Goal: Task Accomplishment & Management: Use online tool/utility

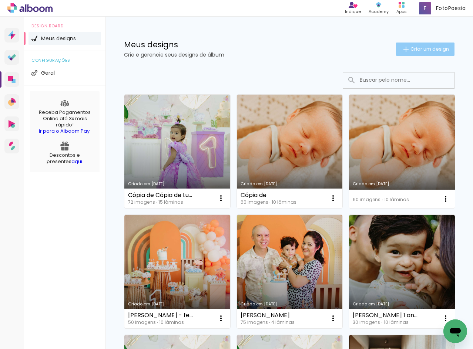
click at [401, 47] on iron-icon at bounding box center [405, 49] width 9 height 9
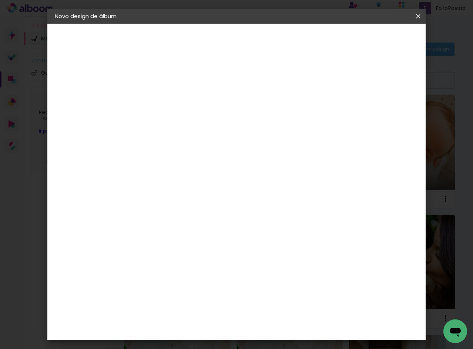
click at [176, 98] on input at bounding box center [176, 99] width 0 height 11
type input "[PERSON_NAME]"
type paper-input "[PERSON_NAME]"
click at [0, 0] on slot "Avançar" at bounding box center [0, 0] width 0 height 0
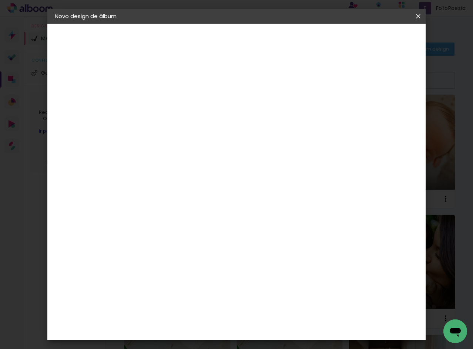
click at [186, 200] on div "Clan Color" at bounding box center [178, 206] width 16 height 12
click at [314, 43] on paper-button "Avançar" at bounding box center [296, 39] width 36 height 13
click at [226, 263] on span "20 × 20" at bounding box center [208, 270] width 34 height 15
click at [0, 0] on slot "Avançar" at bounding box center [0, 0] width 0 height 0
click at [372, 37] on span "Iniciar design" at bounding box center [355, 39] width 34 height 5
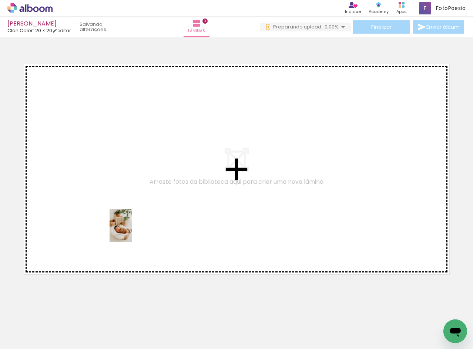
drag, startPoint x: 82, startPoint y: 333, endPoint x: 132, endPoint y: 231, distance: 113.0
click at [132, 231] on quentale-workspace at bounding box center [236, 174] width 473 height 349
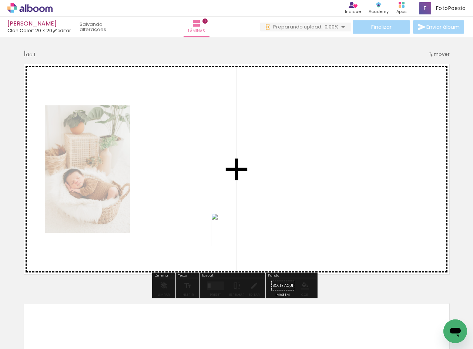
drag, startPoint x: 285, startPoint y: 331, endPoint x: 223, endPoint y: 220, distance: 127.2
click at [223, 220] on quentale-workspace at bounding box center [236, 174] width 473 height 349
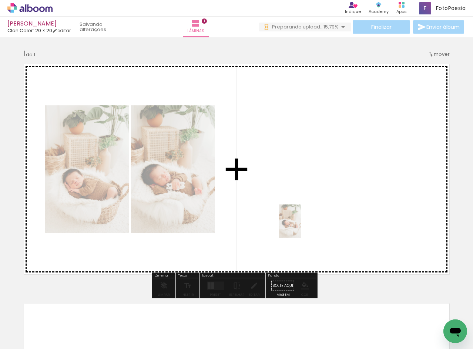
drag, startPoint x: 298, startPoint y: 243, endPoint x: 301, endPoint y: 227, distance: 16.2
click at [301, 227] on quentale-workspace at bounding box center [236, 174] width 473 height 349
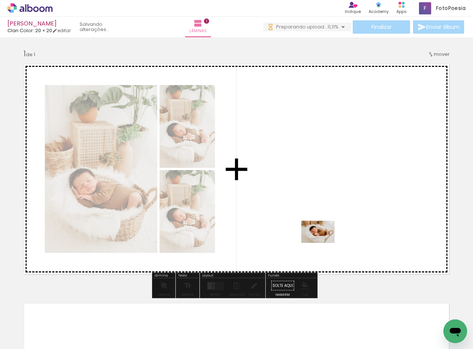
drag, startPoint x: 246, startPoint y: 333, endPoint x: 323, endPoint y: 243, distance: 119.1
click at [323, 243] on quentale-workspace at bounding box center [236, 174] width 473 height 349
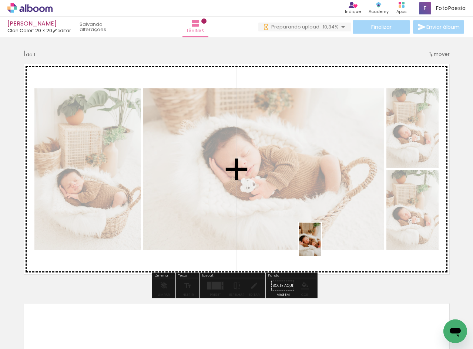
drag, startPoint x: 320, startPoint y: 335, endPoint x: 321, endPoint y: 245, distance: 89.9
click at [321, 245] on quentale-workspace at bounding box center [236, 174] width 473 height 349
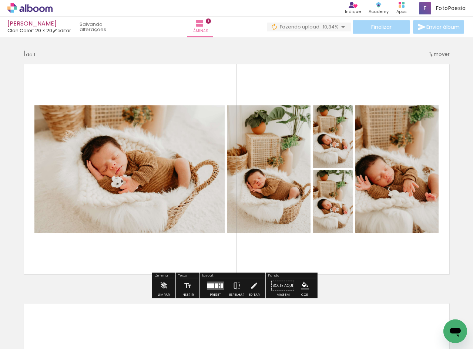
click at [220, 286] on div at bounding box center [221, 285] width 3 height 5
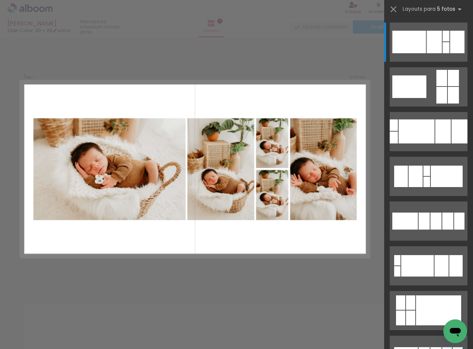
click at [253, 268] on div "Confirmar Cancelar" at bounding box center [236, 285] width 473 height 496
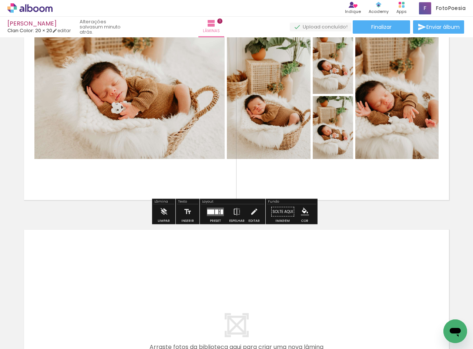
scroll to position [148, 0]
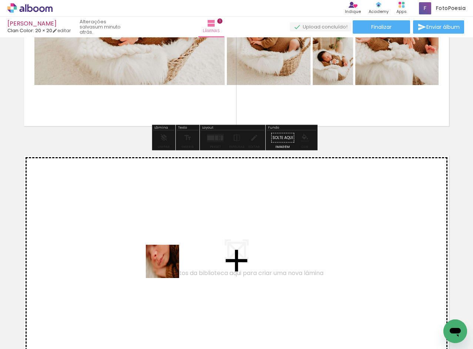
drag, startPoint x: 149, startPoint y: 329, endPoint x: 172, endPoint y: 260, distance: 72.9
click at [172, 260] on quentale-workspace at bounding box center [236, 174] width 473 height 349
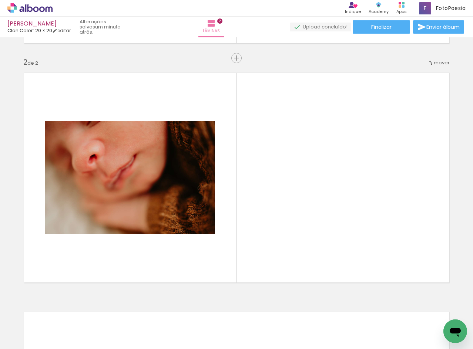
scroll to position [239, 0]
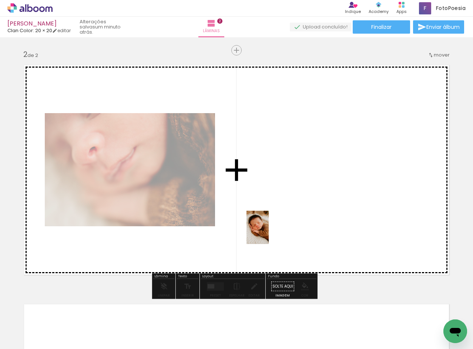
drag, startPoint x: 132, startPoint y: 318, endPoint x: 213, endPoint y: 314, distance: 81.8
click at [269, 233] on quentale-workspace at bounding box center [236, 174] width 473 height 349
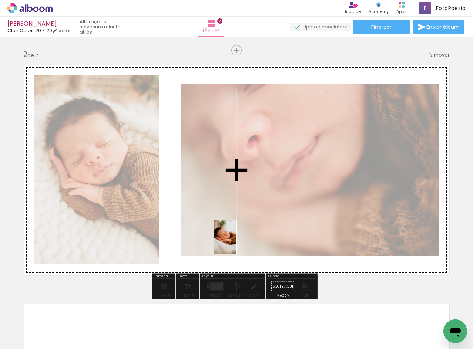
drag, startPoint x: 206, startPoint y: 310, endPoint x: 237, endPoint y: 241, distance: 75.3
click at [237, 241] on quentale-workspace at bounding box center [236, 174] width 473 height 349
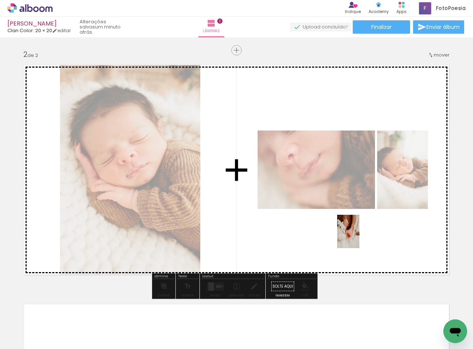
drag, startPoint x: 370, startPoint y: 324, endPoint x: 359, endPoint y: 237, distance: 87.2
click at [359, 237] on quentale-workspace at bounding box center [236, 174] width 473 height 349
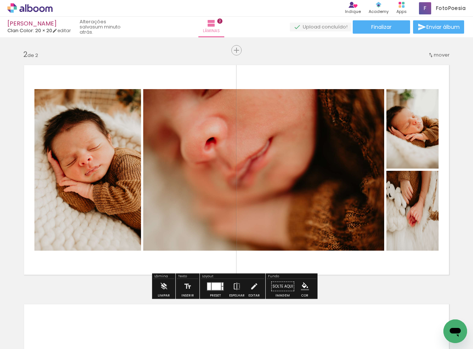
click at [219, 285] on div at bounding box center [216, 286] width 9 height 7
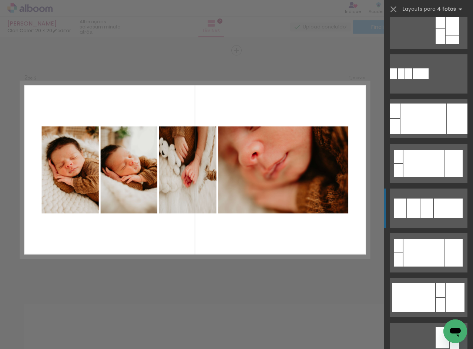
scroll to position [148, 0]
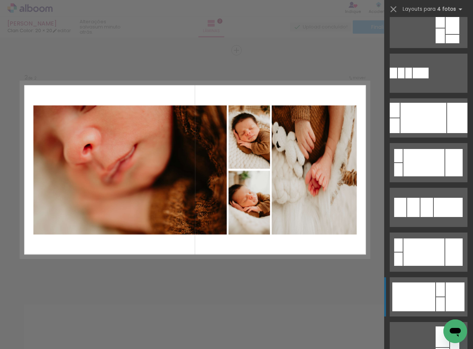
click at [425, 287] on div at bounding box center [413, 297] width 43 height 29
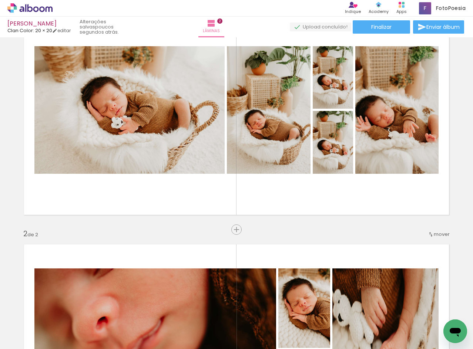
scroll to position [54, 0]
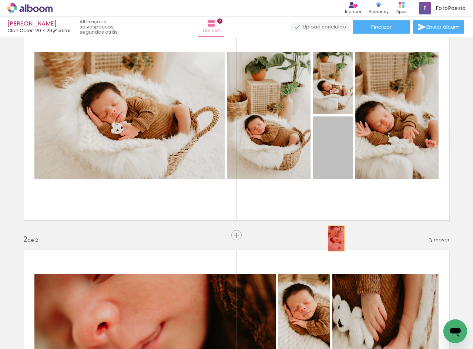
drag, startPoint x: 341, startPoint y: 149, endPoint x: 333, endPoint y: 239, distance: 90.2
click at [333, 239] on div "Inserir lâmina 1 de 2 Inserir lâmina 2 de 2" at bounding box center [236, 345] width 473 height 718
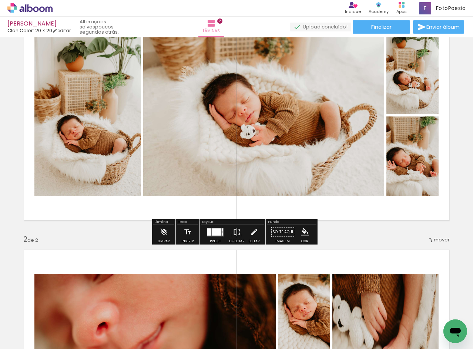
click at [213, 232] on div at bounding box center [216, 231] width 9 height 7
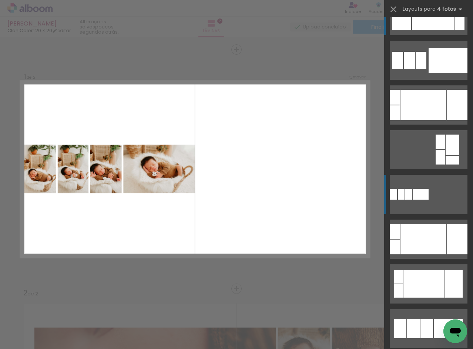
scroll to position [37, 0]
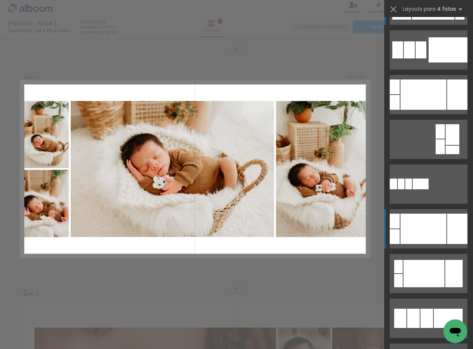
click at [427, 20] on div at bounding box center [433, 5] width 43 height 29
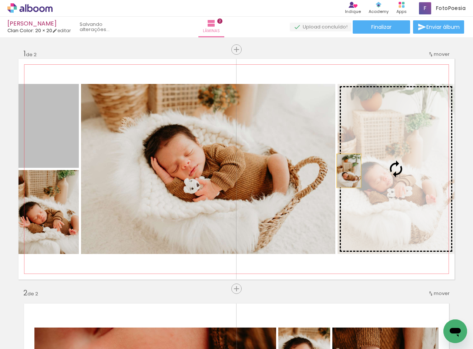
drag, startPoint x: 146, startPoint y: 150, endPoint x: 346, endPoint y: 171, distance: 200.4
click at [0, 0] on slot at bounding box center [0, 0] width 0 height 0
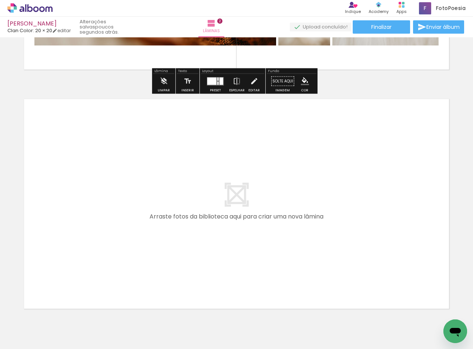
scroll to position [0, 239]
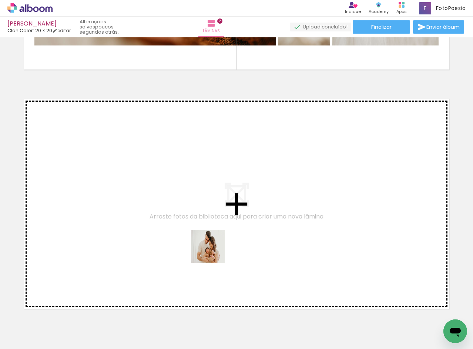
drag, startPoint x: 216, startPoint y: 330, endPoint x: 256, endPoint y: 313, distance: 43.3
click at [213, 250] on quentale-workspace at bounding box center [236, 174] width 473 height 349
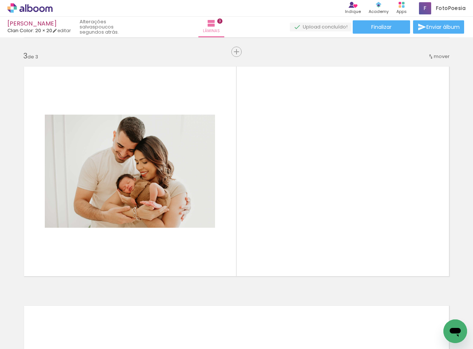
scroll to position [478, 0]
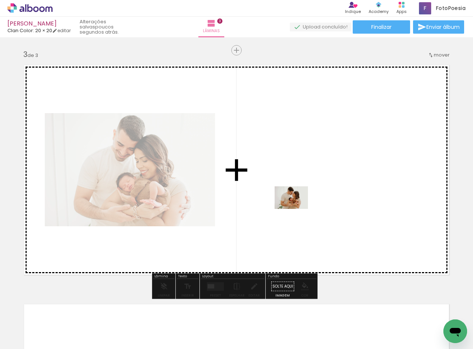
drag, startPoint x: 254, startPoint y: 322, endPoint x: 298, endPoint y: 207, distance: 123.2
click at [298, 207] on quentale-workspace at bounding box center [236, 174] width 473 height 349
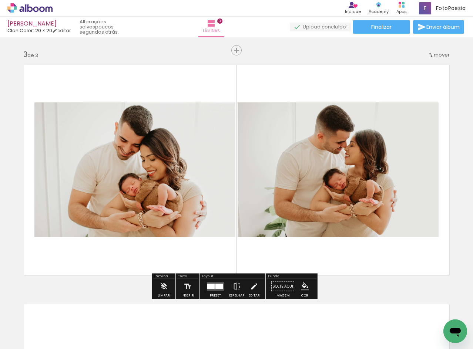
scroll to position [0, 369]
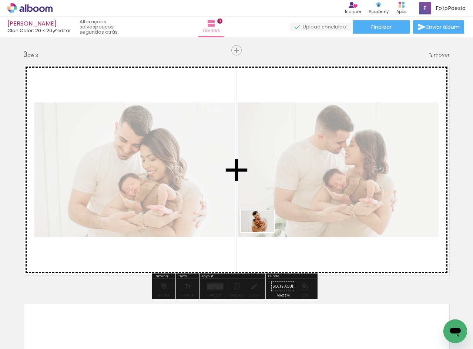
drag, startPoint x: 301, startPoint y: 322, endPoint x: 265, endPoint y: 222, distance: 106.6
click at [265, 222] on quentale-workspace at bounding box center [236, 174] width 473 height 349
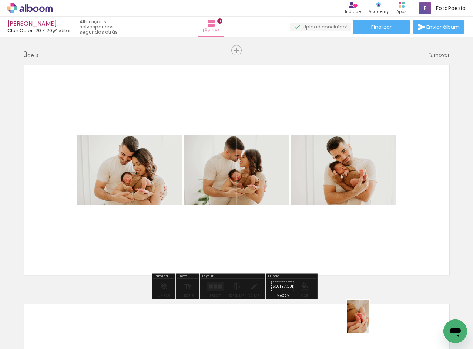
drag, startPoint x: 371, startPoint y: 331, endPoint x: 369, endPoint y: 325, distance: 6.5
click at [369, 325] on div at bounding box center [367, 324] width 24 height 37
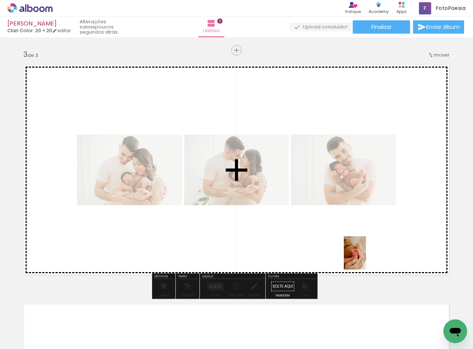
drag, startPoint x: 378, startPoint y: 322, endPoint x: 366, endPoint y: 258, distance: 65.2
click at [366, 258] on quentale-workspace at bounding box center [236, 174] width 473 height 349
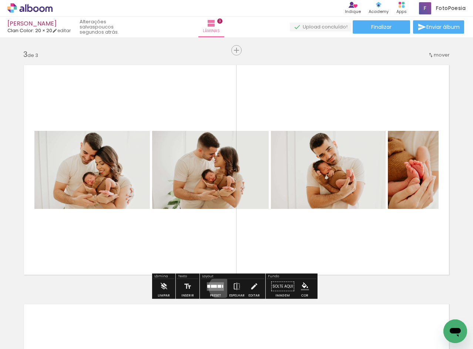
click at [218, 287] on div at bounding box center [219, 286] width 4 height 3
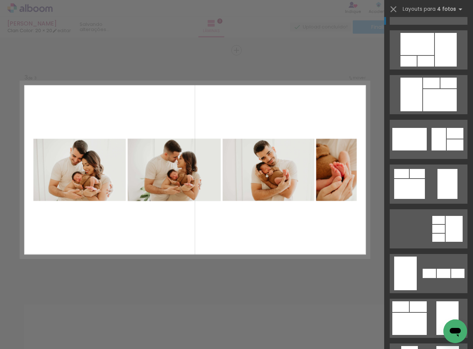
scroll to position [0, 0]
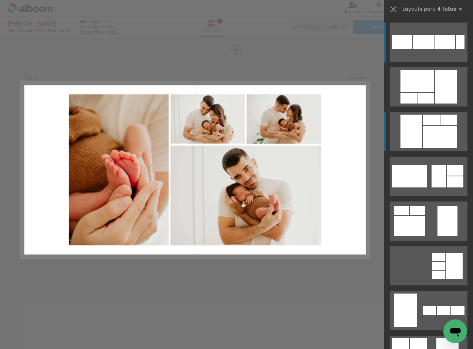
click at [434, 104] on div at bounding box center [425, 98] width 17 height 11
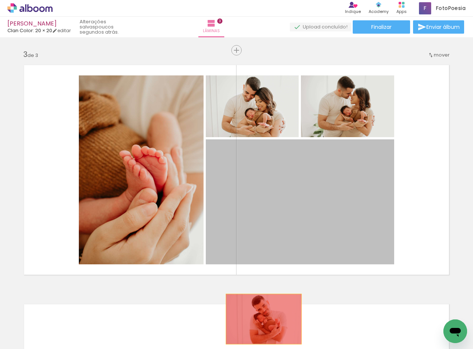
drag, startPoint x: 314, startPoint y: 202, endPoint x: 253, endPoint y: 312, distance: 125.6
click at [258, 318] on quentale-workspace at bounding box center [236, 174] width 473 height 349
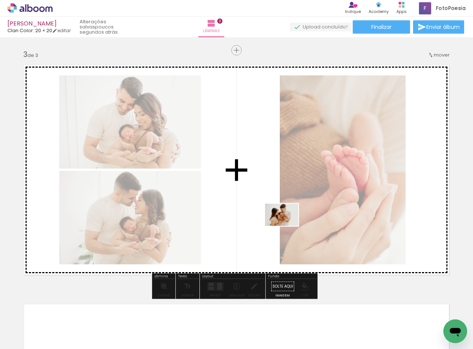
drag, startPoint x: 338, startPoint y: 325, endPoint x: 287, endPoint y: 226, distance: 111.1
click at [287, 226] on quentale-workspace at bounding box center [236, 174] width 473 height 349
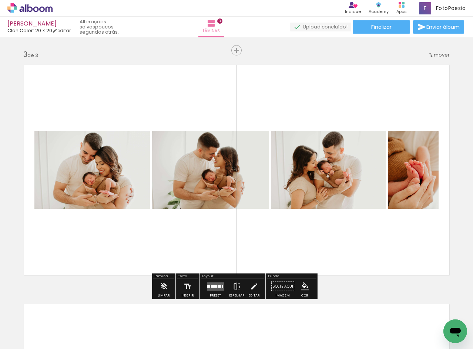
click at [222, 287] on div at bounding box center [222, 286] width 1 height 3
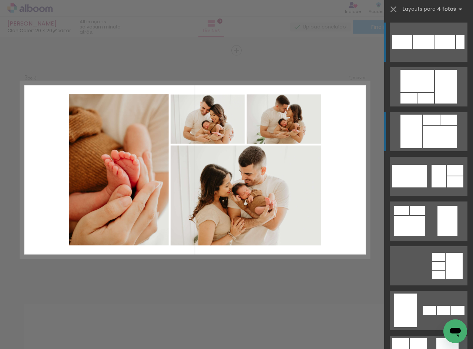
click at [425, 49] on div at bounding box center [423, 42] width 22 height 14
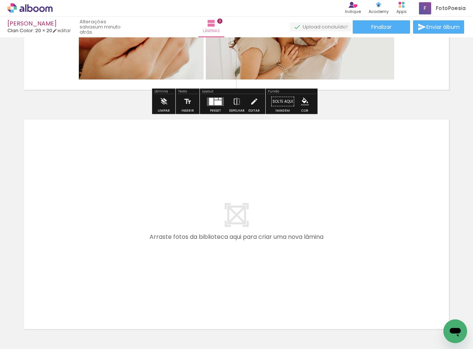
scroll to position [0, 152]
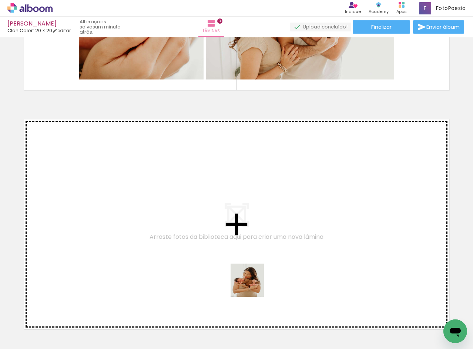
drag, startPoint x: 255, startPoint y: 313, endPoint x: 259, endPoint y: 257, distance: 56.0
click at [259, 257] on quentale-workspace at bounding box center [236, 174] width 473 height 349
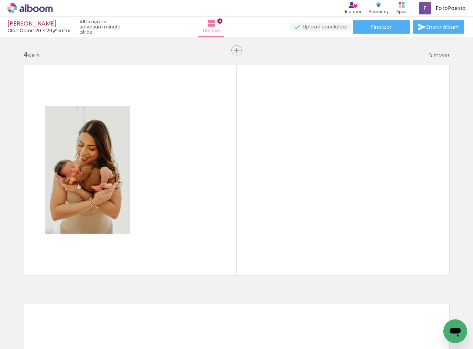
scroll to position [0, 207]
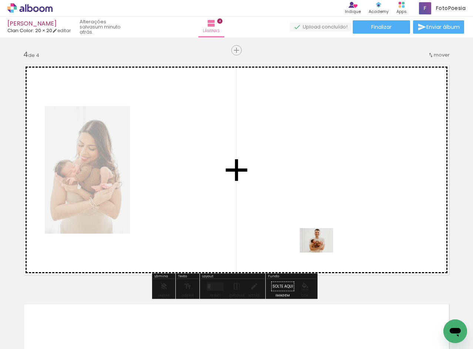
drag, startPoint x: 320, startPoint y: 332, endPoint x: 322, endPoint y: 250, distance: 81.7
click at [322, 250] on quentale-workspace at bounding box center [236, 174] width 473 height 349
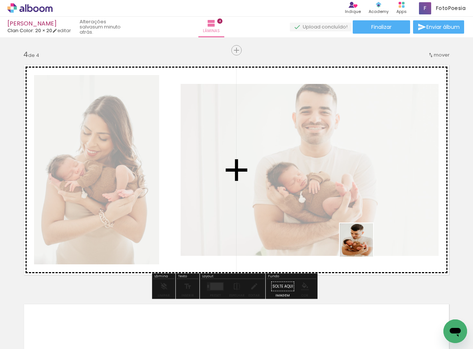
drag, startPoint x: 370, startPoint y: 328, endPoint x: 395, endPoint y: 320, distance: 25.8
click at [362, 245] on quentale-workspace at bounding box center [236, 174] width 473 height 349
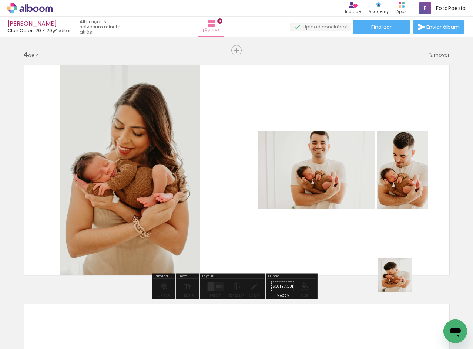
drag, startPoint x: 400, startPoint y: 281, endPoint x: 394, endPoint y: 248, distance: 33.5
click at [394, 248] on quentale-workspace at bounding box center [236, 174] width 473 height 349
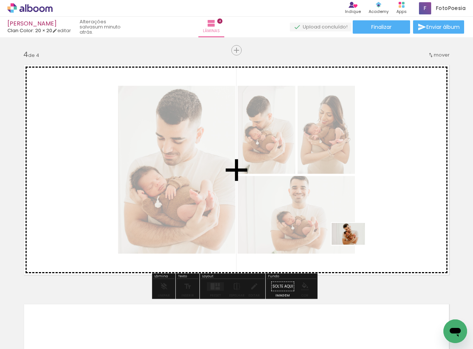
drag, startPoint x: 436, startPoint y: 318, endPoint x: 354, endPoint y: 245, distance: 109.8
click at [354, 245] on quentale-workspace at bounding box center [236, 174] width 473 height 349
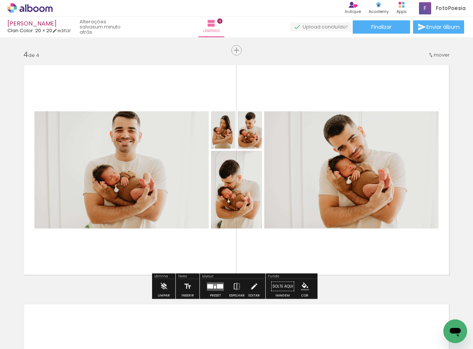
click at [219, 284] on div at bounding box center [220, 286] width 6 height 4
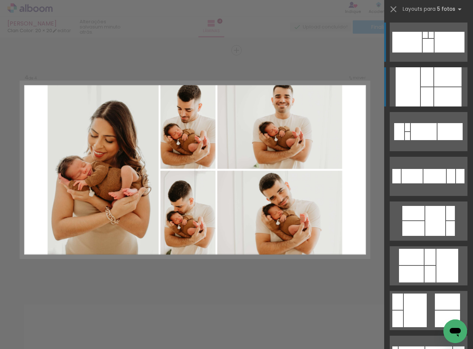
click at [440, 92] on div at bounding box center [447, 96] width 27 height 19
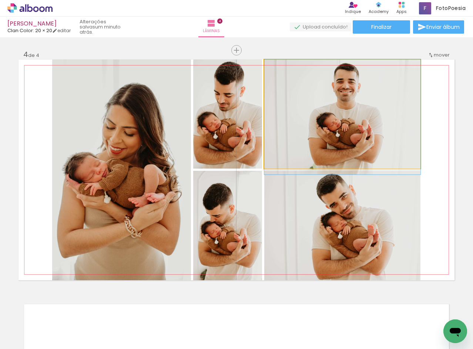
drag, startPoint x: 331, startPoint y: 138, endPoint x: 350, endPoint y: 130, distance: 20.5
drag, startPoint x: 350, startPoint y: 130, endPoint x: 351, endPoint y: 141, distance: 11.1
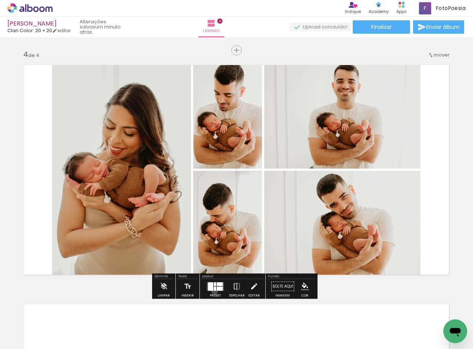
click at [213, 291] on div at bounding box center [215, 286] width 20 height 15
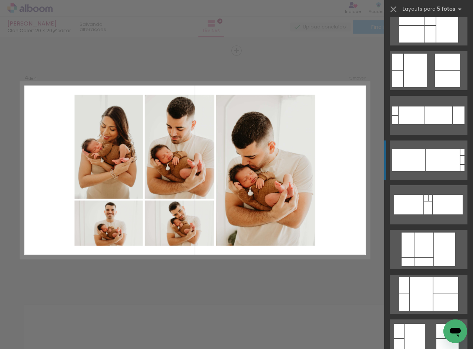
scroll to position [267, 0]
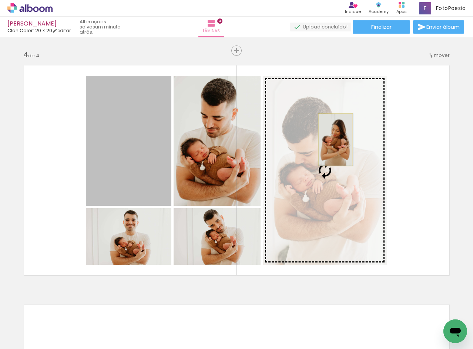
drag, startPoint x: 187, startPoint y: 131, endPoint x: 332, endPoint y: 140, distance: 145.2
click at [0, 0] on slot at bounding box center [0, 0] width 0 height 0
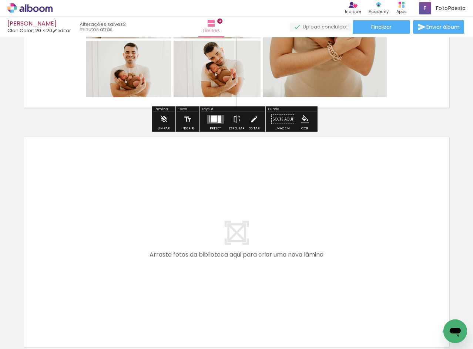
scroll to position [902, 0]
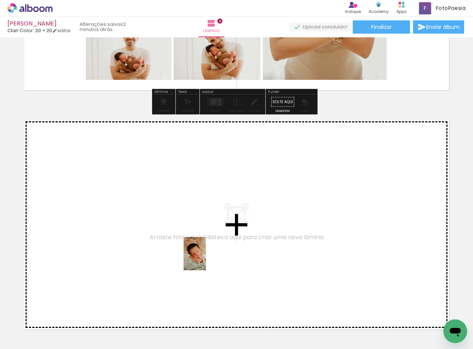
drag, startPoint x: 194, startPoint y: 331, endPoint x: 206, endPoint y: 259, distance: 72.7
click at [206, 259] on quentale-workspace at bounding box center [236, 174] width 473 height 349
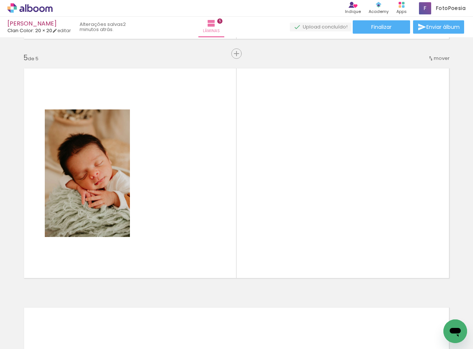
scroll to position [956, 0]
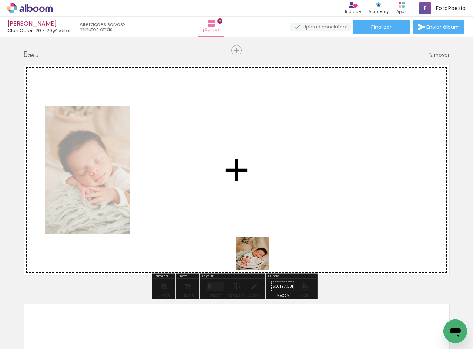
drag, startPoint x: 247, startPoint y: 328, endPoint x: 266, endPoint y: 243, distance: 87.0
click at [266, 243] on quentale-workspace at bounding box center [236, 174] width 473 height 349
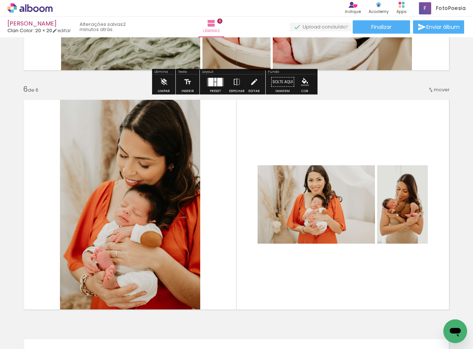
scroll to position [1198, 0]
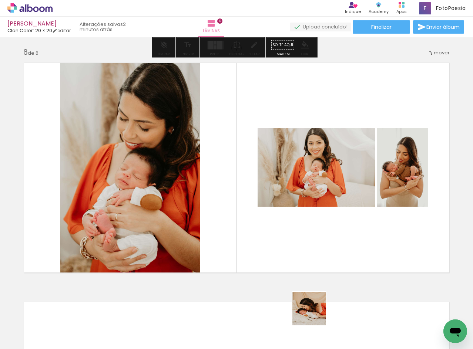
drag, startPoint x: 314, startPoint y: 314, endPoint x: 325, endPoint y: 266, distance: 49.9
click at [325, 266] on quentale-workspace at bounding box center [236, 174] width 473 height 349
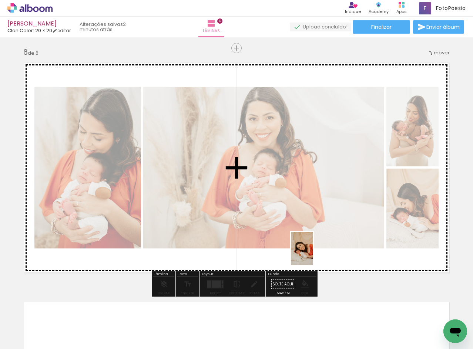
drag, startPoint x: 289, startPoint y: 318, endPoint x: 313, endPoint y: 254, distance: 68.3
click at [313, 254] on quentale-workspace at bounding box center [236, 174] width 473 height 349
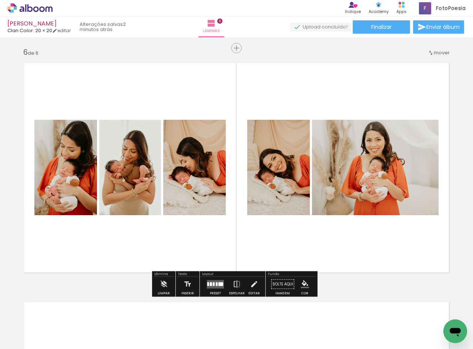
click at [218, 285] on div at bounding box center [220, 284] width 5 height 4
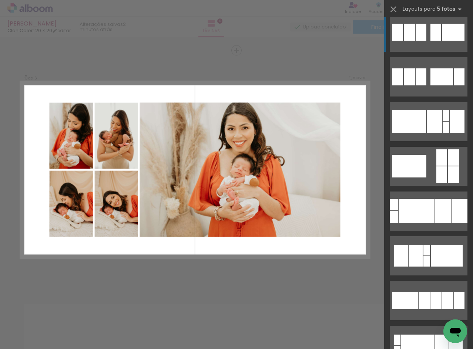
scroll to position [0, 0]
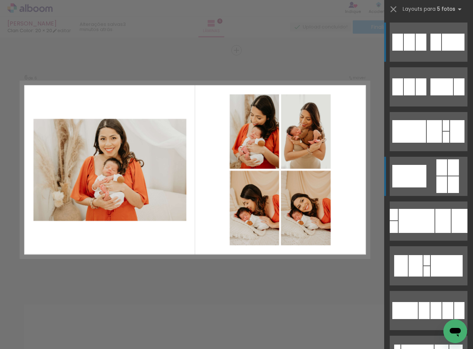
click at [415, 51] on div at bounding box center [408, 42] width 11 height 17
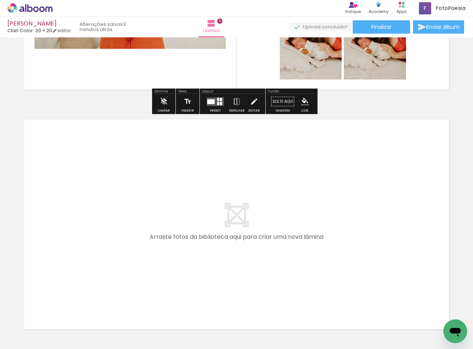
scroll to position [1417, 0]
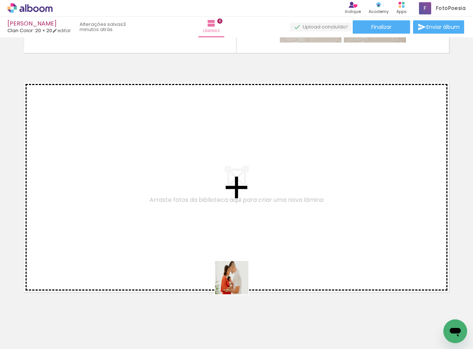
drag, startPoint x: 237, startPoint y: 327, endPoint x: 239, endPoint y: 259, distance: 68.1
click at [239, 259] on quentale-workspace at bounding box center [236, 174] width 473 height 349
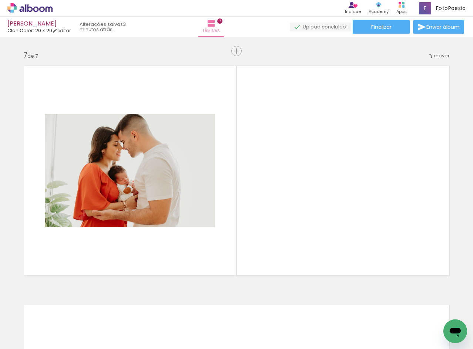
scroll to position [1435, 0]
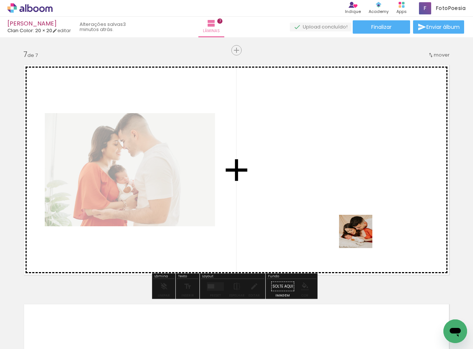
drag, startPoint x: 361, startPoint y: 257, endPoint x: 361, endPoint y: 226, distance: 31.4
click at [361, 226] on quentale-workspace at bounding box center [236, 174] width 473 height 349
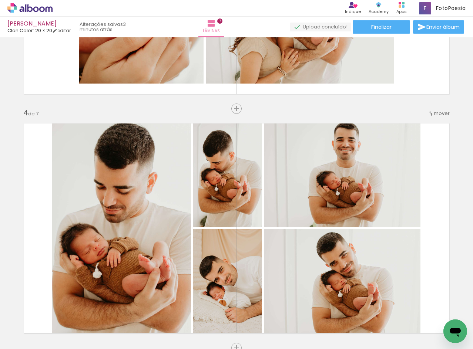
scroll to position [658, 0]
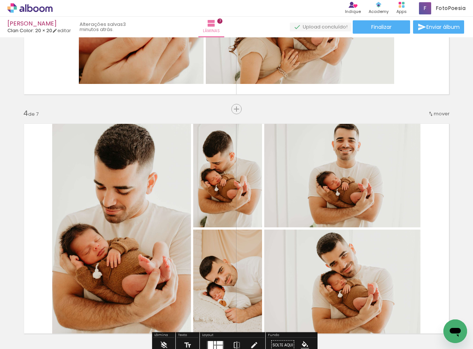
click at [437, 114] on span "mover" at bounding box center [441, 113] width 16 height 7
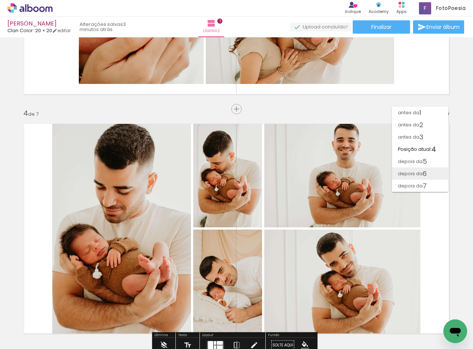
click at [423, 171] on span "6" at bounding box center [424, 174] width 4 height 12
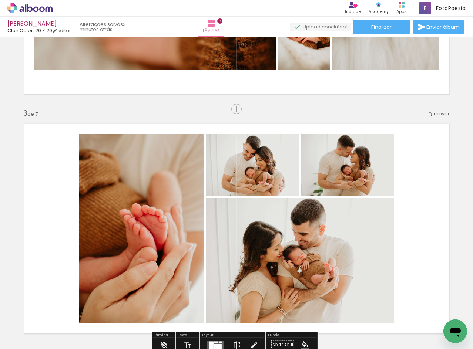
scroll to position [456, 0]
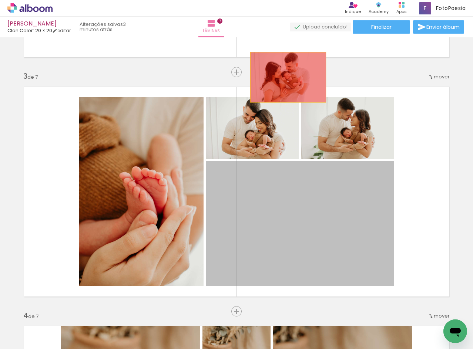
drag, startPoint x: 361, startPoint y: 228, endPoint x: 285, endPoint y: 77, distance: 168.9
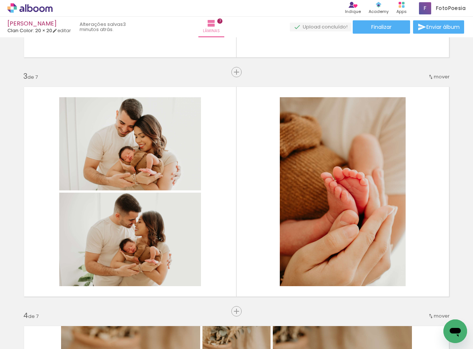
scroll to position [0, 497]
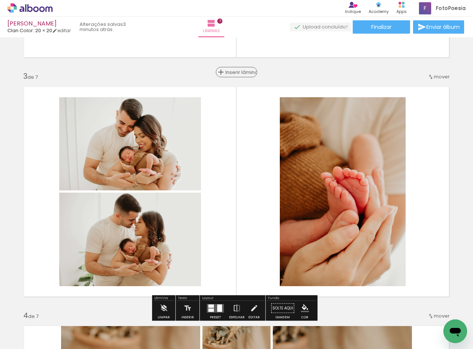
click at [233, 67] on paper-button "Inserir lâmina" at bounding box center [236, 72] width 41 height 10
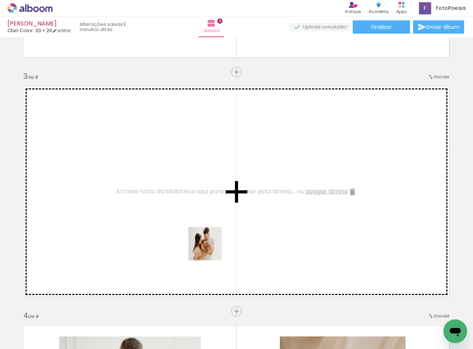
drag, startPoint x: 201, startPoint y: 320, endPoint x: 211, endPoint y: 248, distance: 72.5
click at [211, 248] on quentale-workspace at bounding box center [236, 174] width 473 height 349
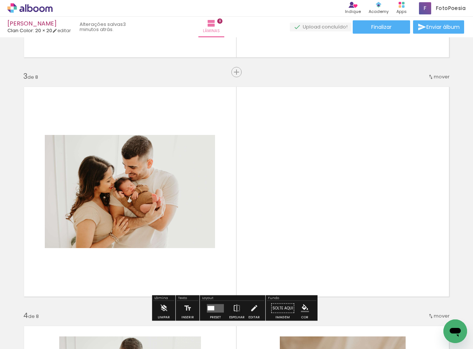
click at [327, 106] on quentale-layouter at bounding box center [236, 191] width 436 height 221
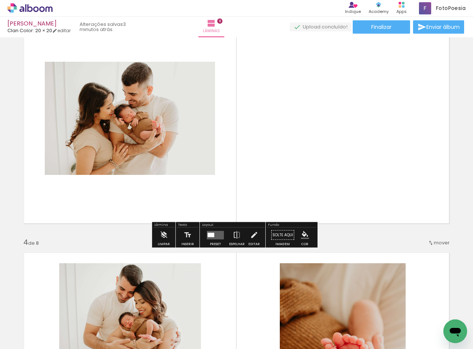
scroll to position [530, 0]
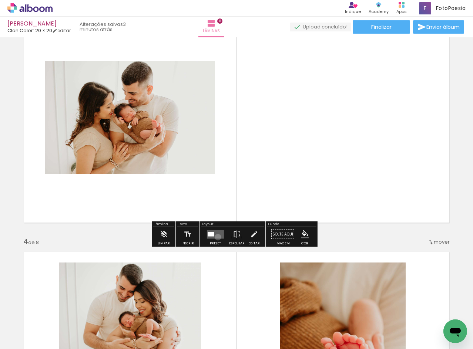
click at [216, 237] on quentale-layouter at bounding box center [215, 234] width 17 height 9
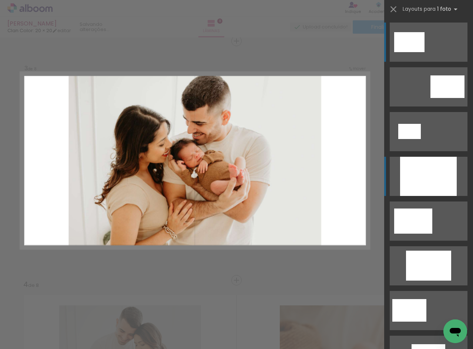
scroll to position [478, 0]
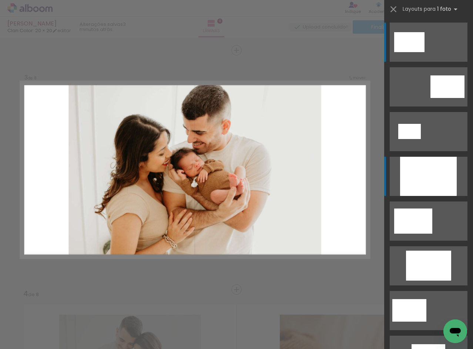
click at [444, 187] on div at bounding box center [428, 176] width 57 height 39
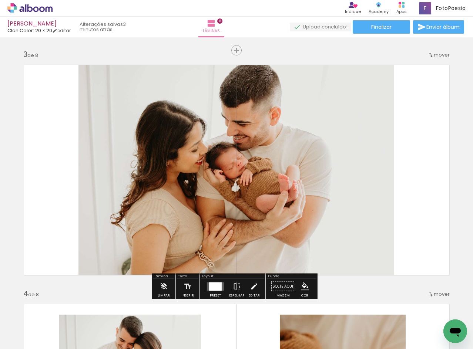
click at [211, 289] on div at bounding box center [215, 286] width 13 height 9
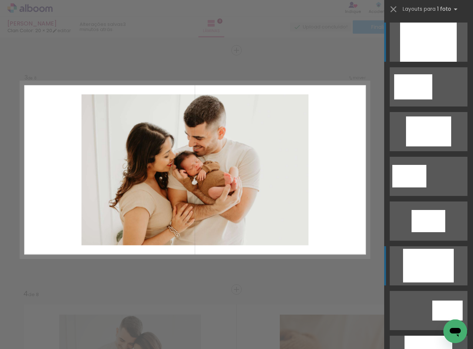
scroll to position [208, 0]
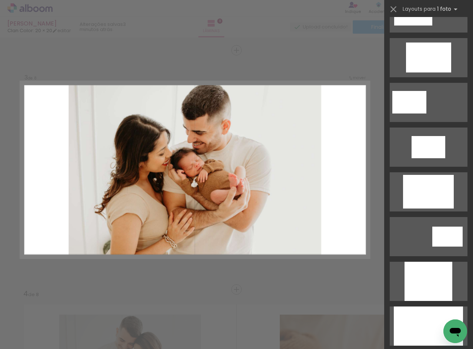
click at [279, 84] on quentale-photo at bounding box center [194, 170] width 252 height 177
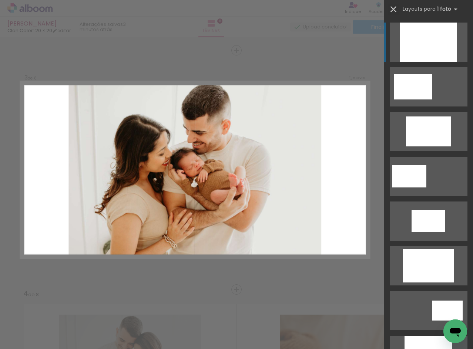
click at [398, 7] on iron-icon at bounding box center [393, 9] width 10 height 10
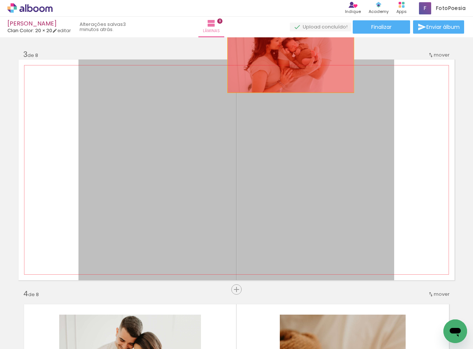
drag, startPoint x: 277, startPoint y: 190, endPoint x: 288, endPoint y: 48, distance: 142.0
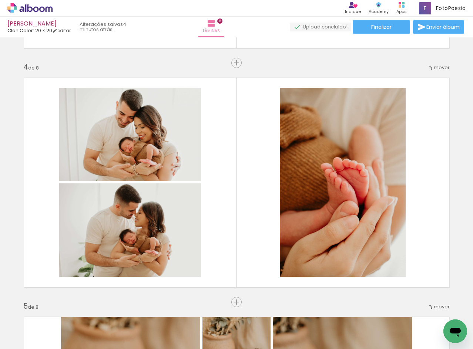
scroll to position [737, 0]
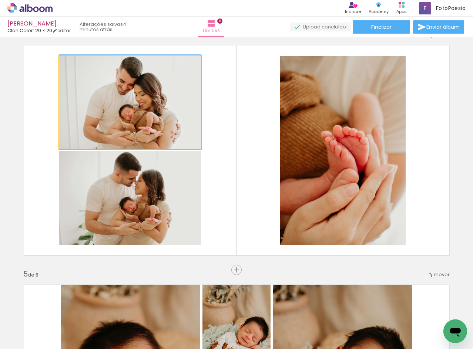
drag, startPoint x: 164, startPoint y: 108, endPoint x: 175, endPoint y: 101, distance: 13.1
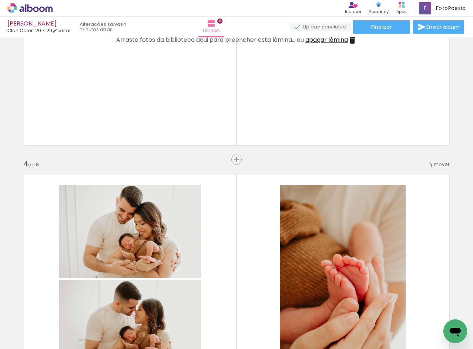
scroll to position [589, 0]
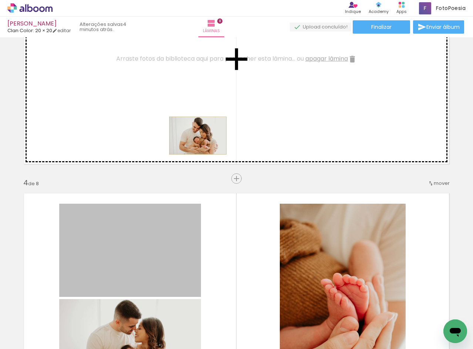
drag, startPoint x: 179, startPoint y: 226, endPoint x: 195, endPoint y: 136, distance: 91.2
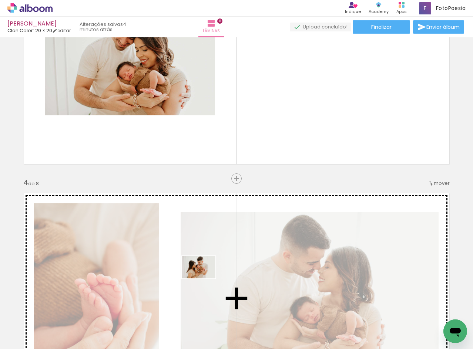
drag, startPoint x: 209, startPoint y: 325, endPoint x: 201, endPoint y: 275, distance: 50.9
click at [201, 275] on quentale-workspace at bounding box center [236, 174] width 473 height 349
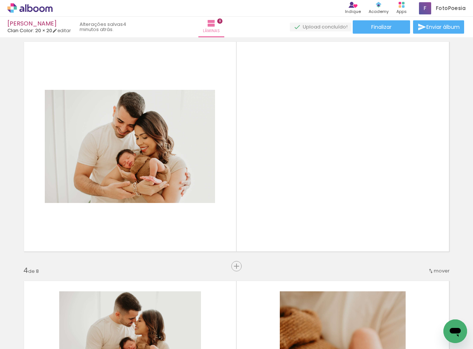
scroll to position [478, 0]
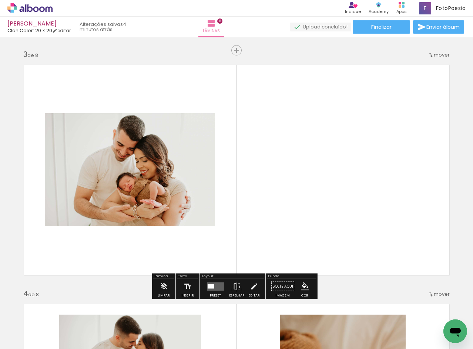
click at [173, 185] on quentale-photo at bounding box center [130, 169] width 170 height 113
click at [207, 285] on div at bounding box center [210, 286] width 7 height 4
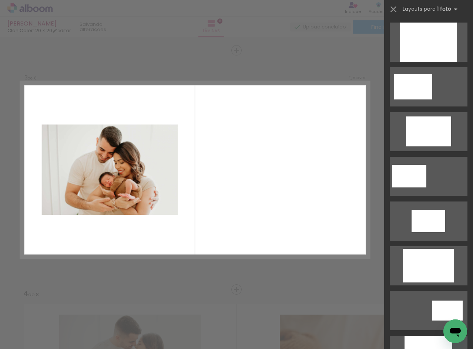
scroll to position [0, 0]
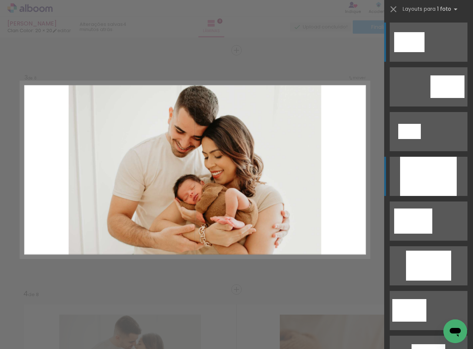
click at [437, 178] on div at bounding box center [428, 176] width 57 height 39
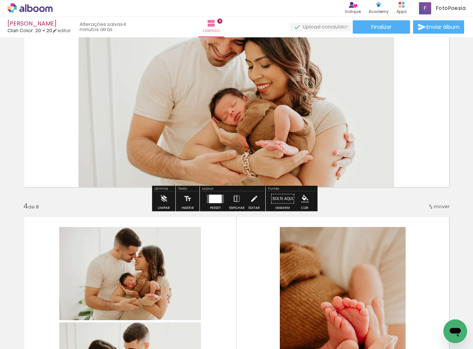
scroll to position [589, 0]
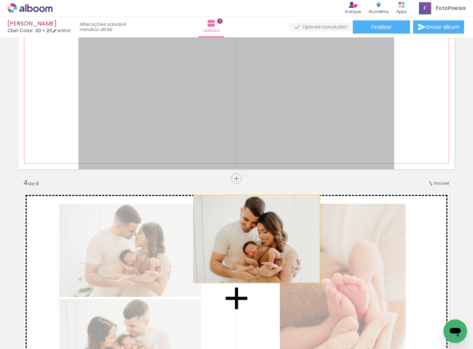
drag, startPoint x: 284, startPoint y: 104, endPoint x: 253, endPoint y: 239, distance: 139.2
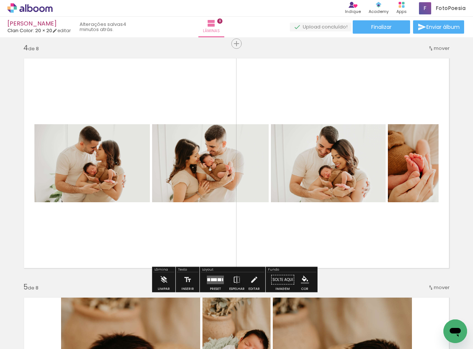
scroll to position [774, 0]
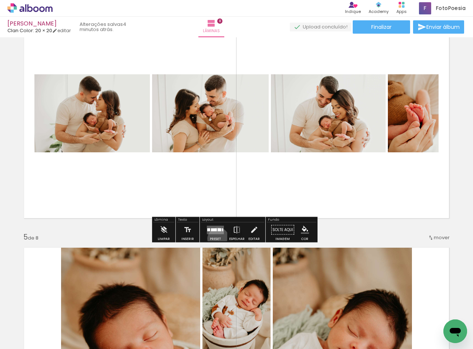
click at [216, 239] on div "Preset" at bounding box center [215, 238] width 11 height 3
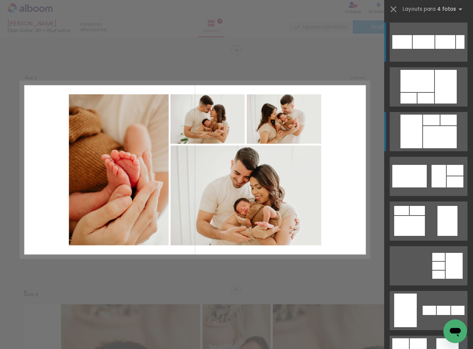
scroll to position [717, 0]
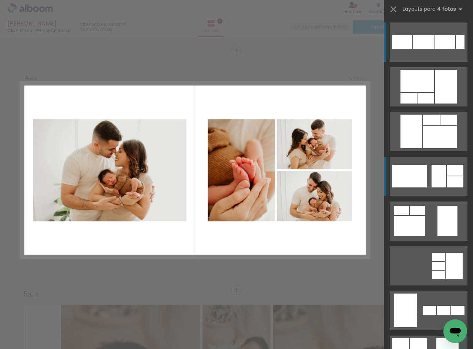
click at [432, 49] on div at bounding box center [423, 42] width 22 height 14
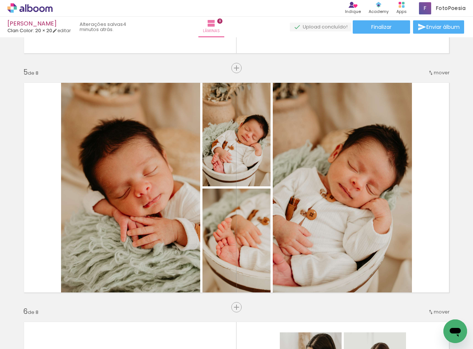
scroll to position [1050, 0]
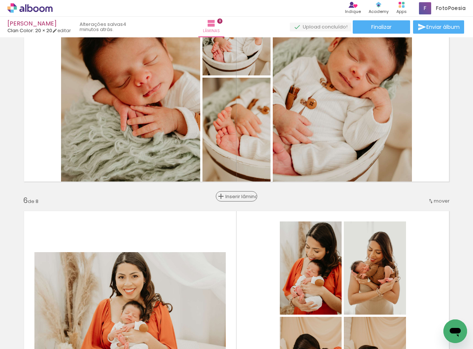
click at [234, 199] on span "Inserir lâmina" at bounding box center [239, 196] width 29 height 5
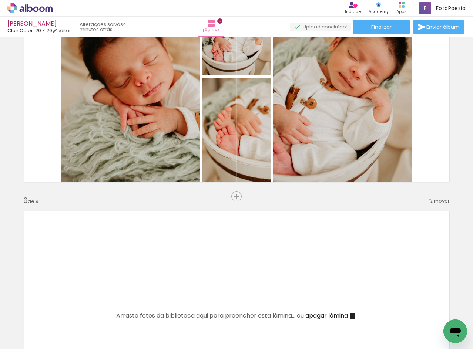
scroll to position [0, 791]
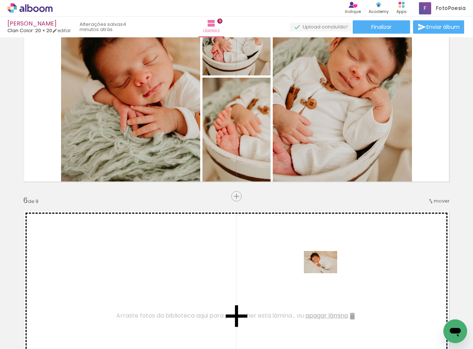
drag, startPoint x: 412, startPoint y: 327, endPoint x: 325, endPoint y: 273, distance: 102.0
click at [325, 273] on quentale-workspace at bounding box center [236, 174] width 473 height 349
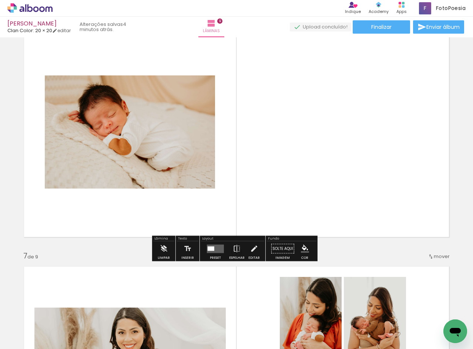
scroll to position [1234, 0]
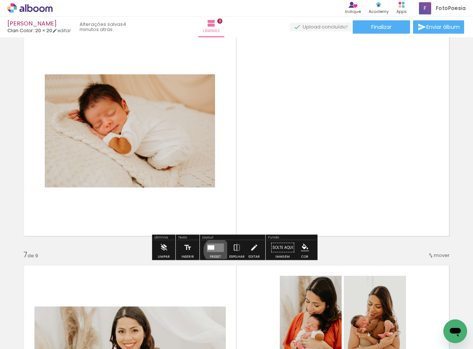
click at [214, 250] on quentale-layouter at bounding box center [215, 247] width 17 height 9
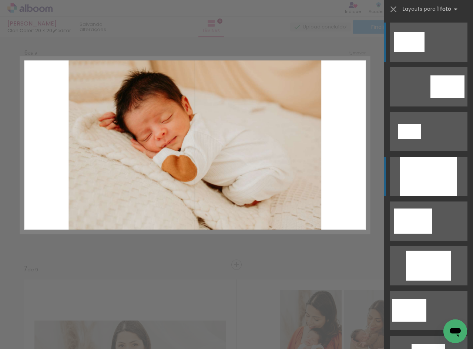
scroll to position [1196, 0]
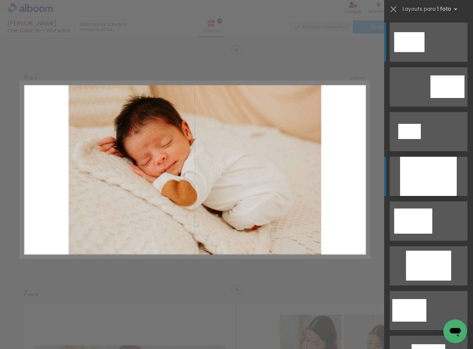
click at [434, 180] on div at bounding box center [428, 176] width 57 height 39
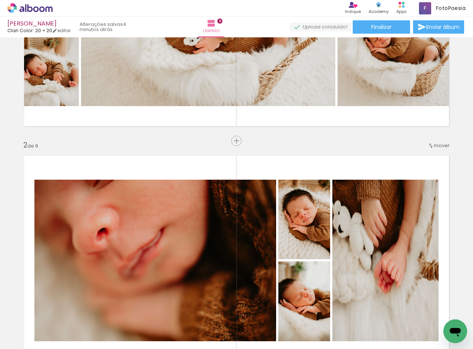
scroll to position [160, 0]
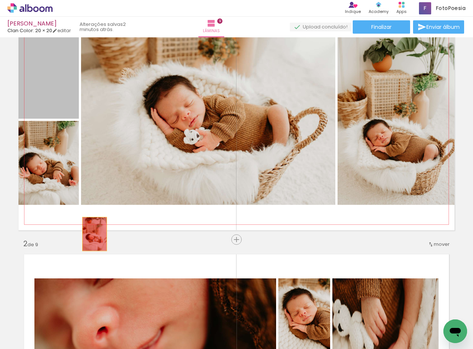
scroll to position [234, 0]
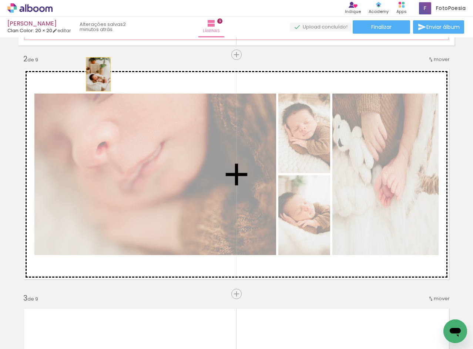
drag, startPoint x: 66, startPoint y: 101, endPoint x: 95, endPoint y: 259, distance: 161.3
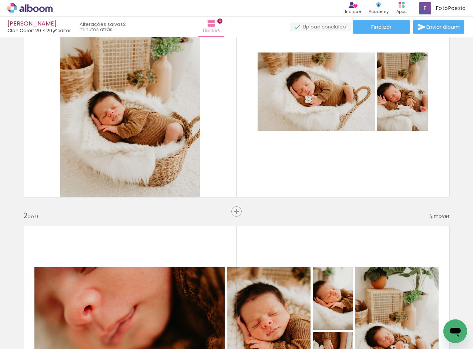
scroll to position [12, 0]
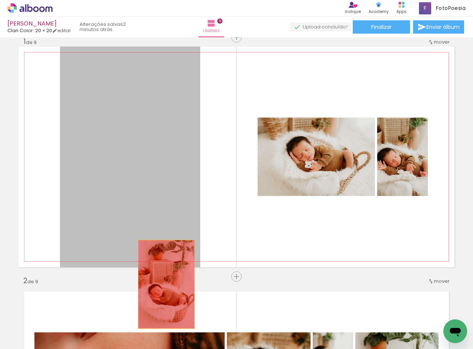
drag, startPoint x: 185, startPoint y: 158, endPoint x: 163, endPoint y: 282, distance: 126.4
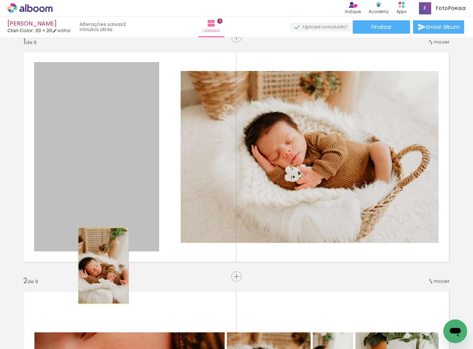
drag, startPoint x: 116, startPoint y: 170, endPoint x: 99, endPoint y: 267, distance: 97.6
click at [99, 267] on quentale-layouter at bounding box center [236, 157] width 436 height 221
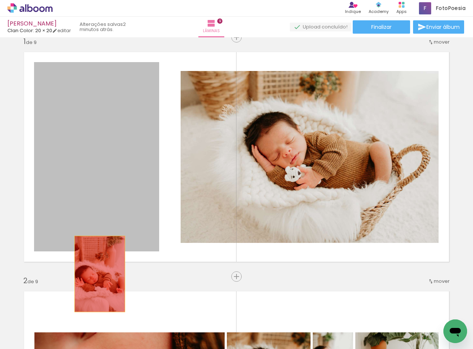
drag, startPoint x: 119, startPoint y: 215, endPoint x: 97, endPoint y: 274, distance: 63.3
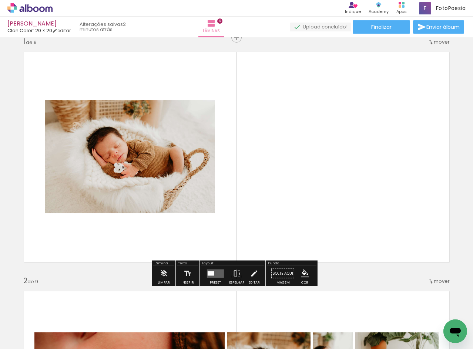
click at [216, 263] on div "Layout" at bounding box center [232, 264] width 63 height 4
click at [215, 274] on quentale-layouter at bounding box center [215, 273] width 17 height 9
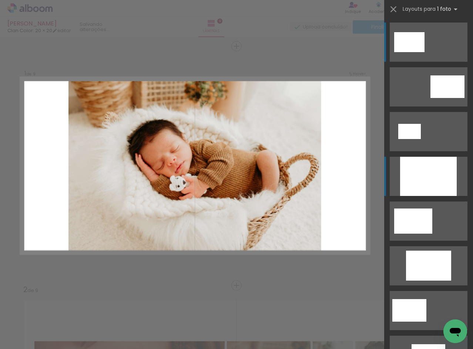
scroll to position [0, 0]
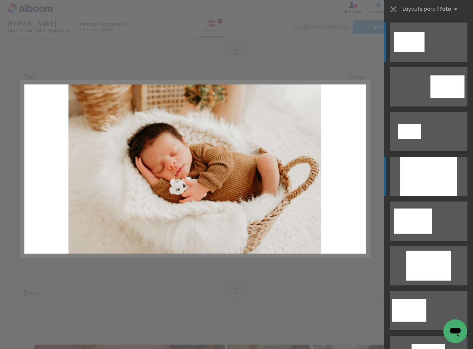
click at [419, 190] on div at bounding box center [428, 176] width 57 height 39
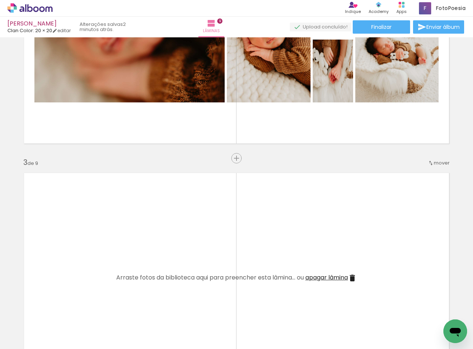
scroll to position [0, 136]
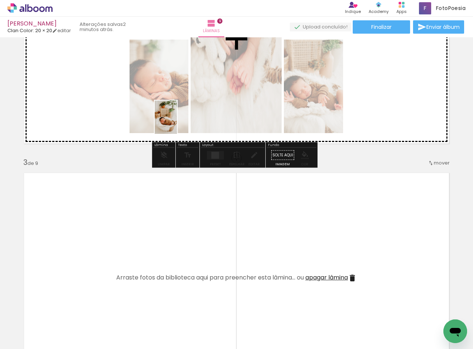
drag, startPoint x: 81, startPoint y: 327, endPoint x: 177, endPoint y: 123, distance: 225.6
click at [177, 123] on quentale-workspace at bounding box center [236, 174] width 473 height 349
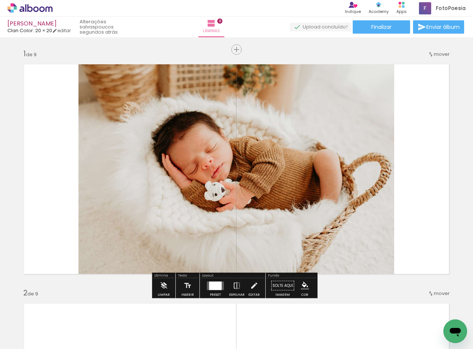
click at [214, 288] on div at bounding box center [215, 285] width 13 height 9
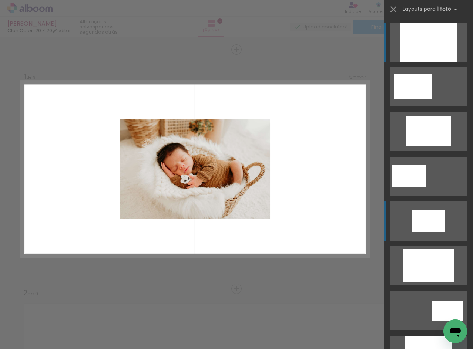
scroll to position [245, 0]
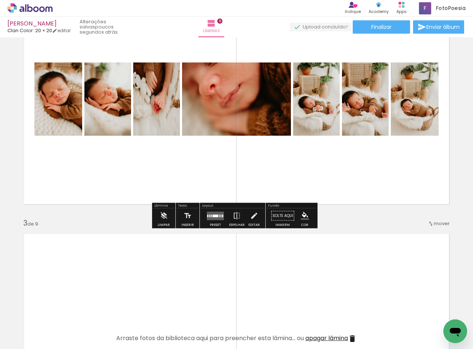
scroll to position [296, 0]
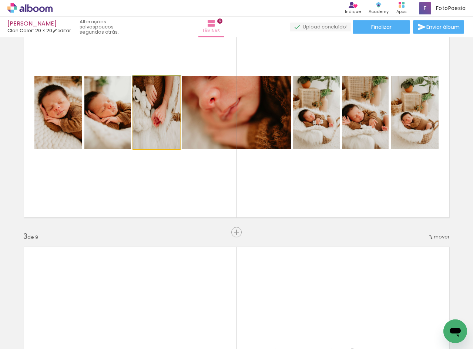
click at [166, 131] on quentale-photo at bounding box center [156, 112] width 47 height 73
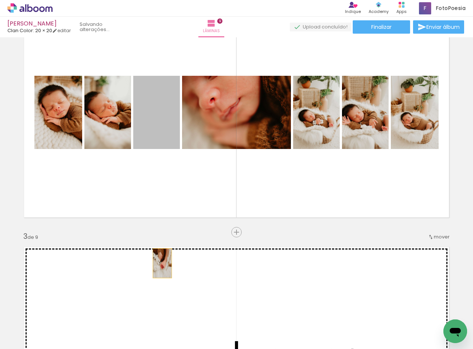
drag, startPoint x: 166, startPoint y: 131, endPoint x: 159, endPoint y: 263, distance: 132.9
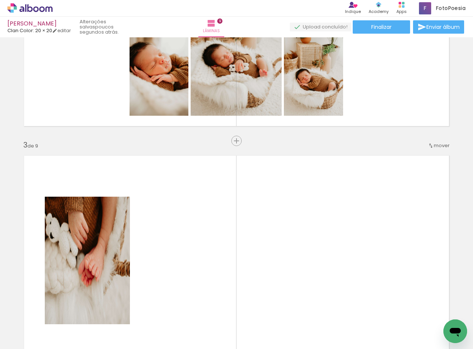
scroll to position [407, 0]
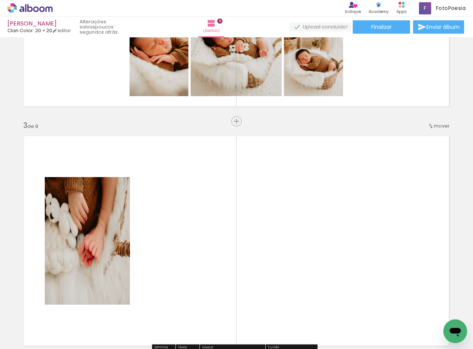
click at [97, 228] on quentale-photo at bounding box center [87, 241] width 85 height 128
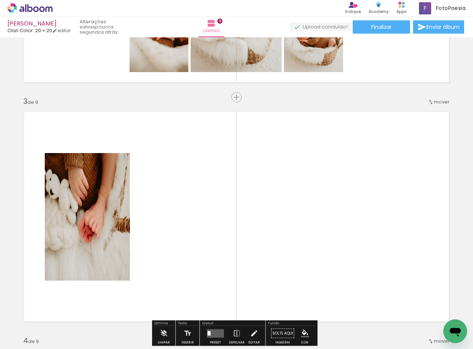
scroll to position [444, 0]
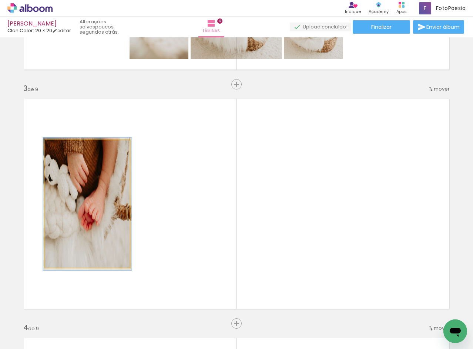
drag, startPoint x: 58, startPoint y: 148, endPoint x: 72, endPoint y: 151, distance: 14.4
type paper-slider "101"
click at [60, 151] on div at bounding box center [63, 148] width 7 height 7
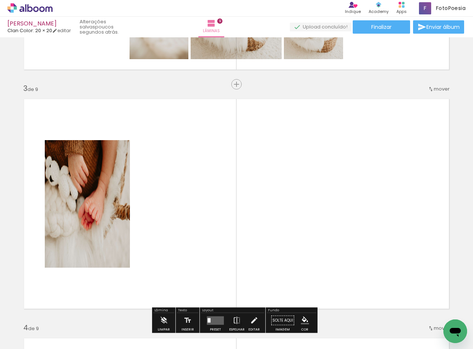
drag, startPoint x: 160, startPoint y: 213, endPoint x: 159, endPoint y: 216, distance: 3.9
click at [159, 216] on quentale-layouter at bounding box center [236, 204] width 436 height 221
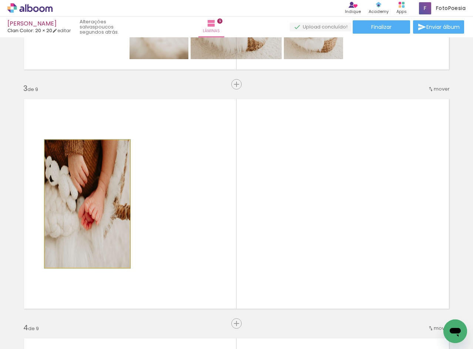
click at [104, 215] on quentale-photo at bounding box center [87, 204] width 85 height 128
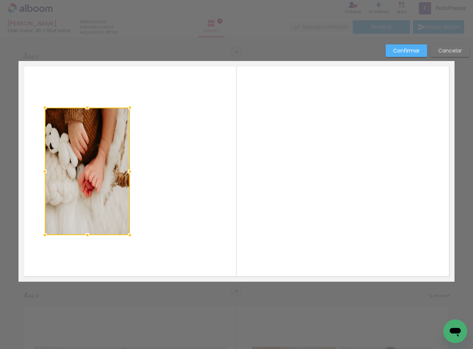
scroll to position [478, 0]
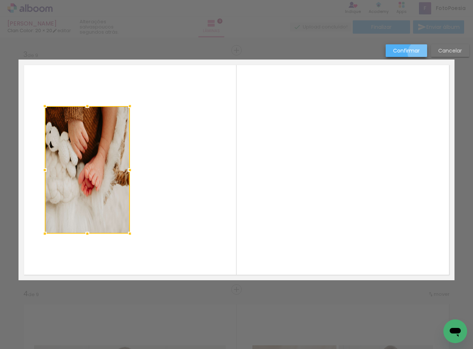
click at [420, 53] on paper-button "Confirmar" at bounding box center [405, 50] width 41 height 13
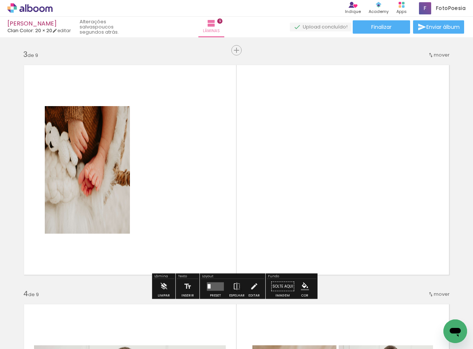
click at [80, 176] on quentale-photo at bounding box center [87, 170] width 85 height 128
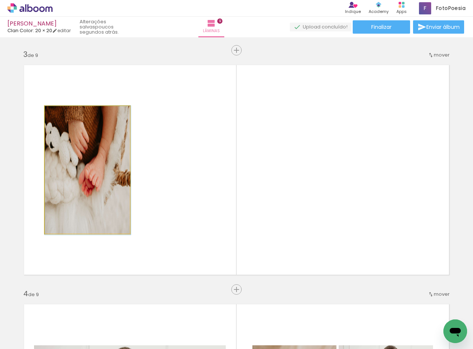
drag, startPoint x: 80, startPoint y: 176, endPoint x: 99, endPoint y: 176, distance: 18.5
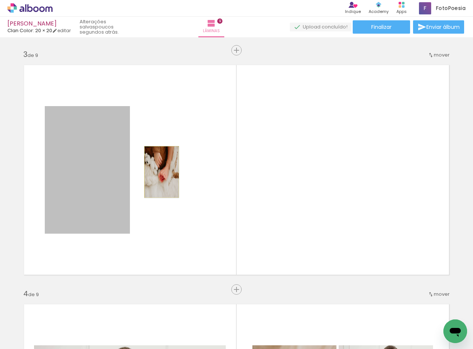
drag, startPoint x: 121, startPoint y: 171, endPoint x: 159, endPoint y: 172, distance: 37.7
click at [159, 172] on quentale-layouter at bounding box center [236, 170] width 436 height 221
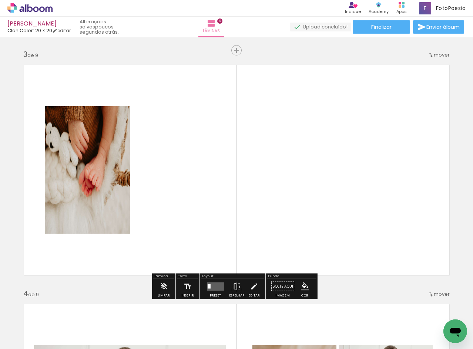
click at [92, 170] on quentale-photo at bounding box center [87, 170] width 85 height 128
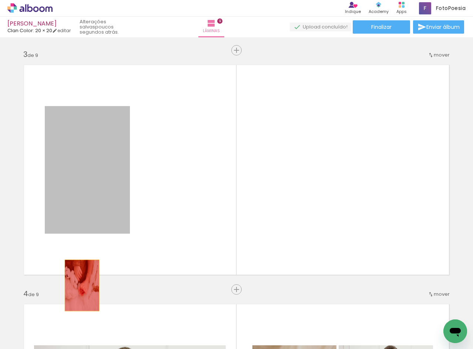
drag, startPoint x: 92, startPoint y: 170, endPoint x: 79, endPoint y: 285, distance: 116.5
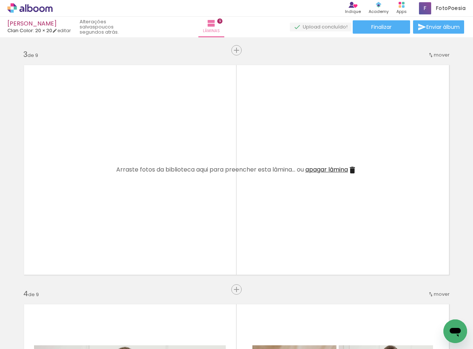
scroll to position [0, 184]
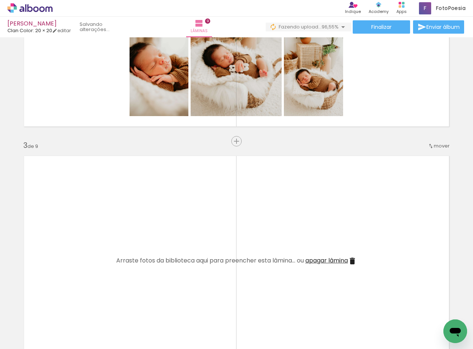
scroll to position [404, 0]
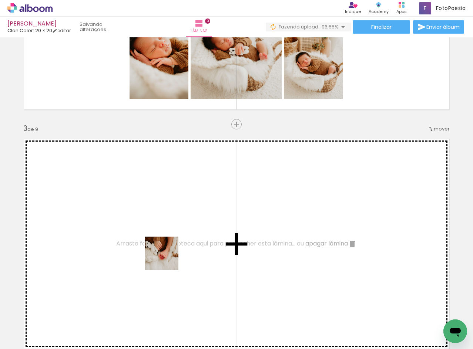
drag, startPoint x: 179, startPoint y: 322, endPoint x: 167, endPoint y: 256, distance: 66.6
click at [167, 256] on quentale-workspace at bounding box center [236, 174] width 473 height 349
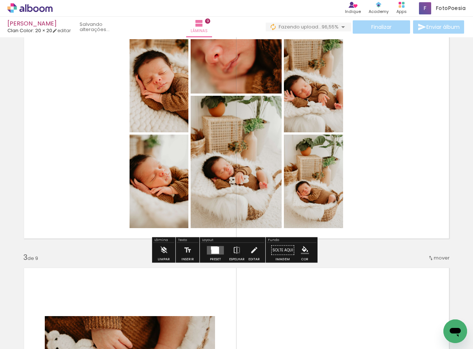
scroll to position [293, 0]
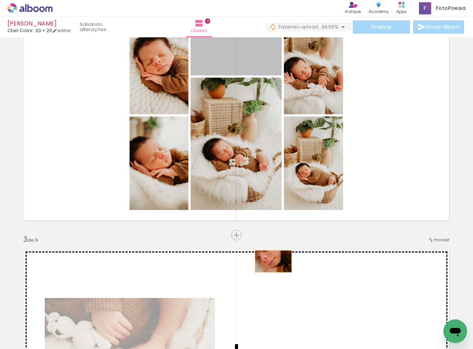
drag, startPoint x: 253, startPoint y: 69, endPoint x: 271, endPoint y: 264, distance: 196.0
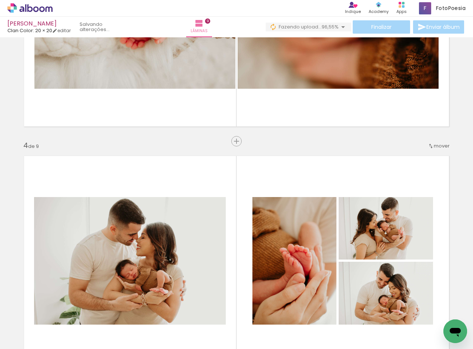
scroll to position [626, 0]
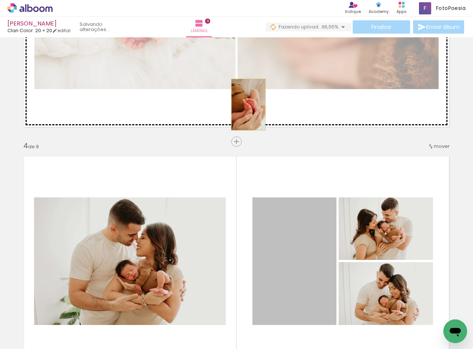
drag, startPoint x: 295, startPoint y: 245, endPoint x: 246, endPoint y: 105, distance: 148.8
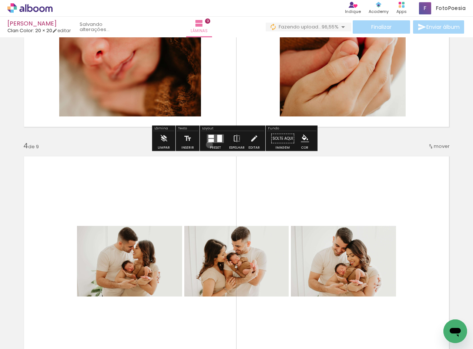
click at [207, 145] on div at bounding box center [215, 138] width 20 height 15
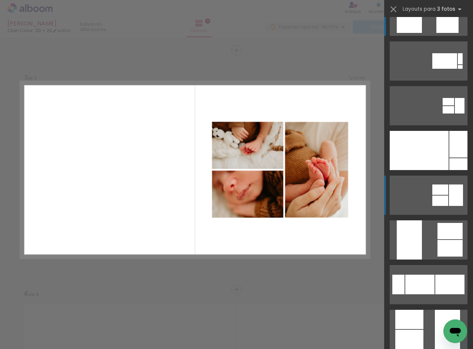
scroll to position [37, 0]
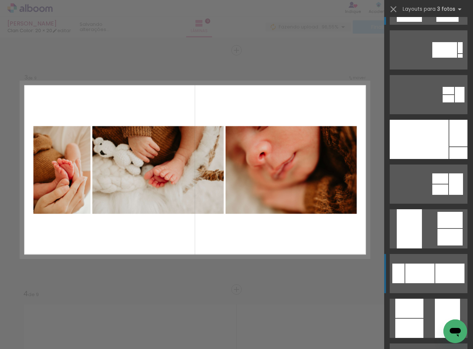
click at [431, 270] on div at bounding box center [419, 274] width 29 height 20
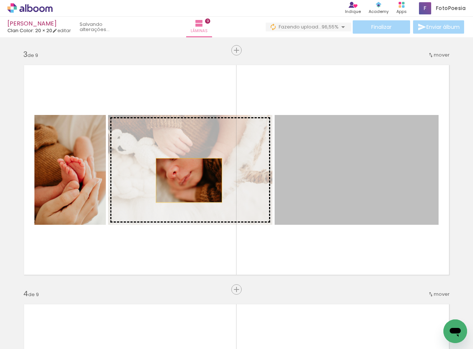
drag, startPoint x: 349, startPoint y: 180, endPoint x: 186, endPoint y: 180, distance: 162.7
click at [0, 0] on slot at bounding box center [0, 0] width 0 height 0
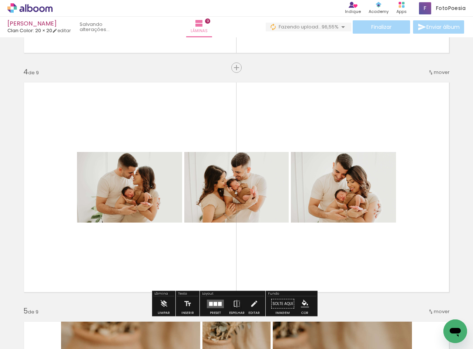
scroll to position [737, 0]
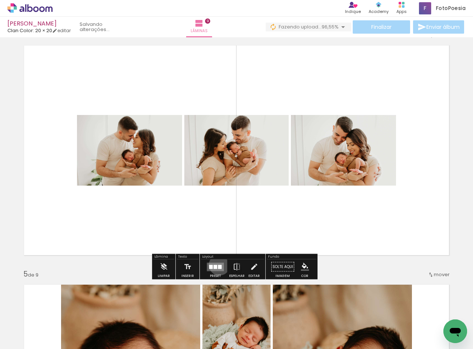
click at [218, 265] on div at bounding box center [220, 267] width 4 height 4
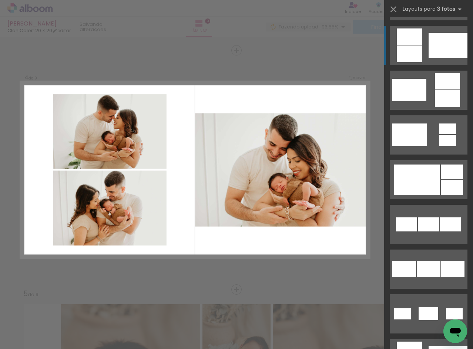
scroll to position [222, 0]
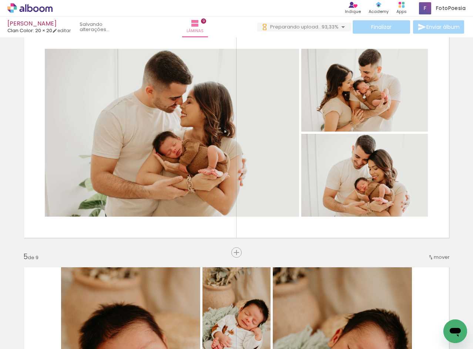
scroll to position [0, 833]
drag, startPoint x: 205, startPoint y: 344, endPoint x: 3, endPoint y: 12, distance: 388.9
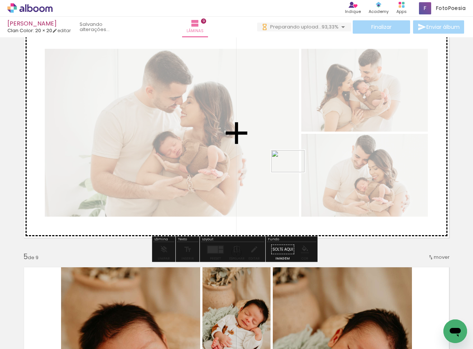
drag, startPoint x: 434, startPoint y: 317, endPoint x: 293, endPoint y: 172, distance: 201.9
click at [293, 172] on quentale-workspace at bounding box center [236, 174] width 473 height 349
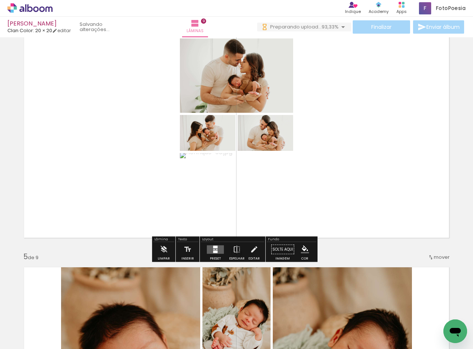
click at [217, 250] on quentale-layouter at bounding box center [215, 249] width 17 height 9
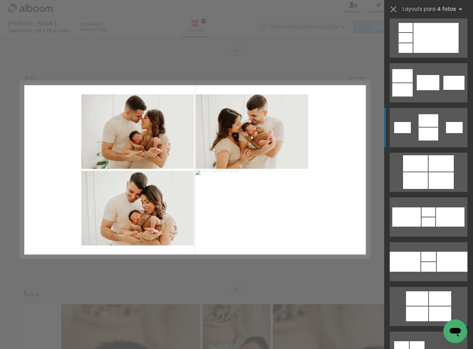
scroll to position [1257, 0]
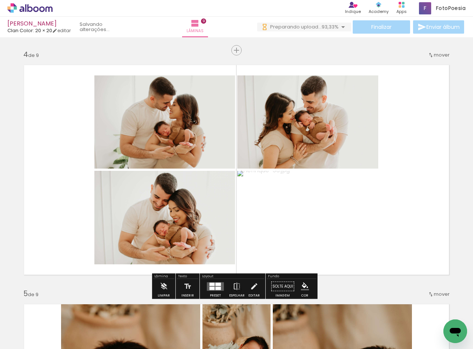
drag, startPoint x: 327, startPoint y: 243, endPoint x: 137, endPoint y: 146, distance: 213.4
click at [137, 146] on quentale-layouter at bounding box center [236, 170] width 436 height 221
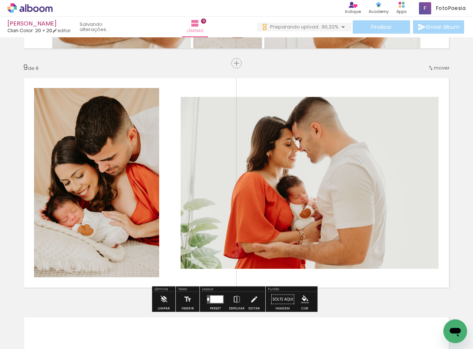
scroll to position [0, 874]
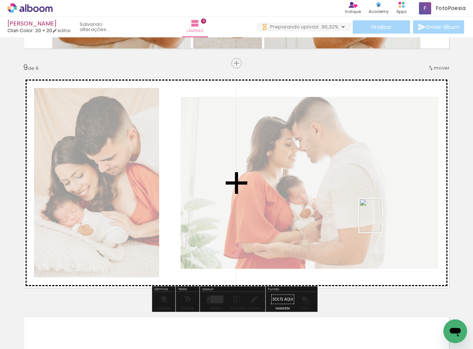
drag, startPoint x: 437, startPoint y: 320, endPoint x: 381, endPoint y: 221, distance: 113.9
click at [381, 221] on quentale-workspace at bounding box center [236, 174] width 473 height 349
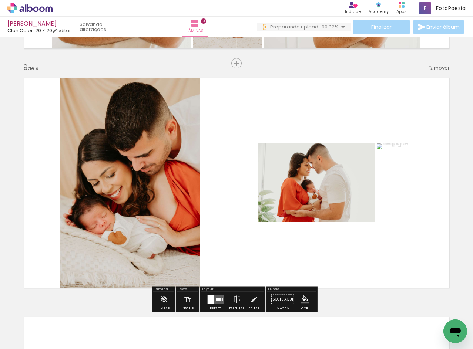
click at [216, 298] on div at bounding box center [218, 299] width 5 height 3
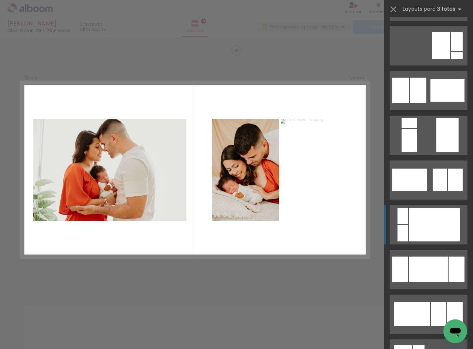
scroll to position [259, 0]
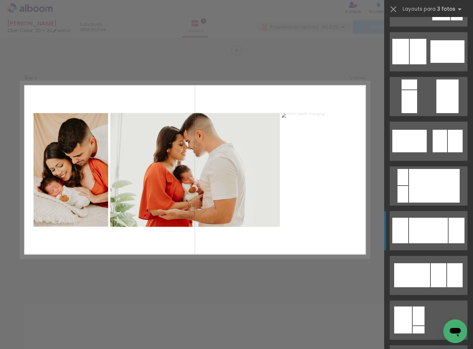
click at [430, 233] on div at bounding box center [428, 231] width 39 height 26
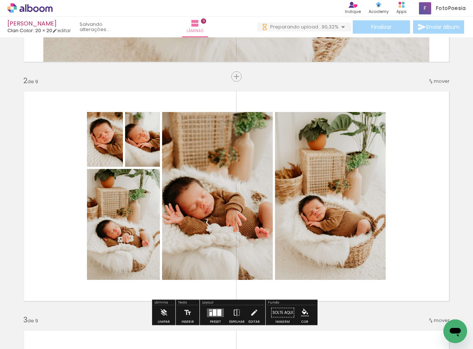
scroll to position [175, 0]
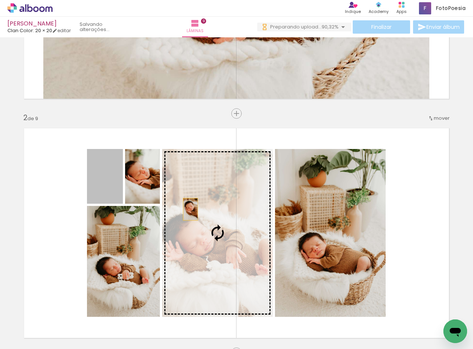
drag, startPoint x: 98, startPoint y: 184, endPoint x: 196, endPoint y: 210, distance: 101.6
click at [0, 0] on slot at bounding box center [0, 0] width 0 height 0
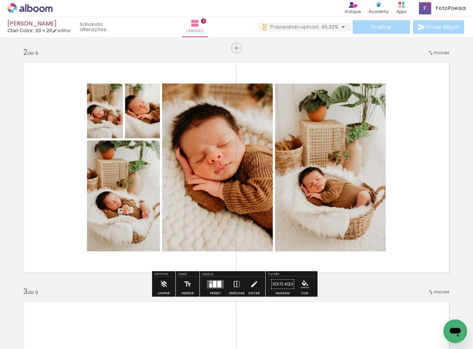
scroll to position [249, 0]
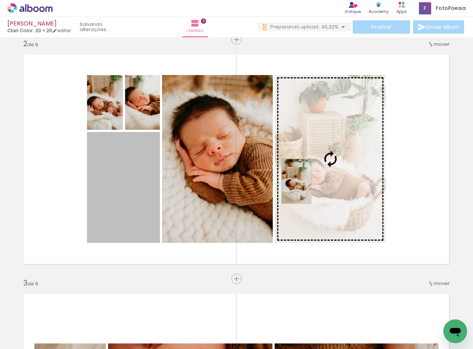
drag, startPoint x: 130, startPoint y: 182, endPoint x: 293, endPoint y: 181, distance: 163.5
click at [0, 0] on slot at bounding box center [0, 0] width 0 height 0
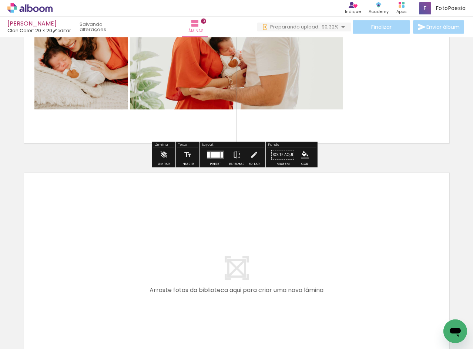
scroll to position [2108, 0]
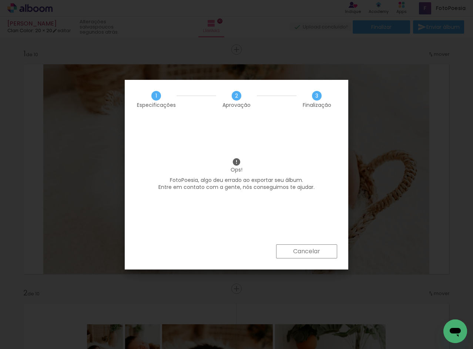
scroll to position [0, 874]
click at [320, 253] on paper-button "Cancelar" at bounding box center [306, 251] width 61 height 14
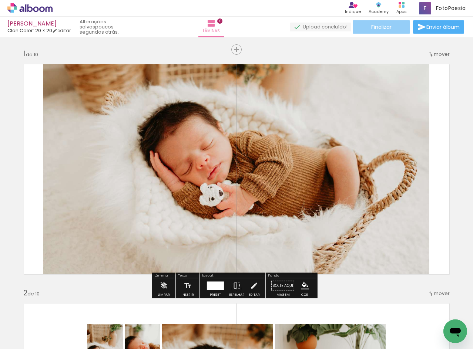
click at [376, 27] on span "Finalizar" at bounding box center [381, 26] width 20 height 5
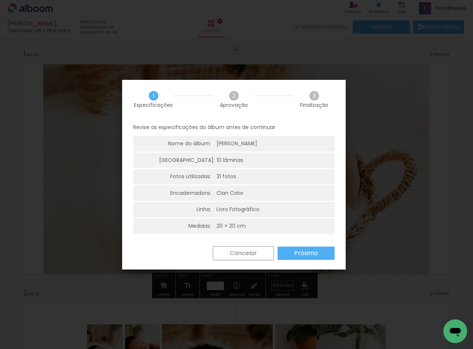
drag, startPoint x: 297, startPoint y: 243, endPoint x: 299, endPoint y: 253, distance: 10.1
click at [298, 247] on div "1 Especificações 2 Aprovação 3 Finalização Revise as especificações do álbum an…" at bounding box center [233, 175] width 223 height 190
click at [0, 0] on slot "Próximo" at bounding box center [0, 0] width 0 height 0
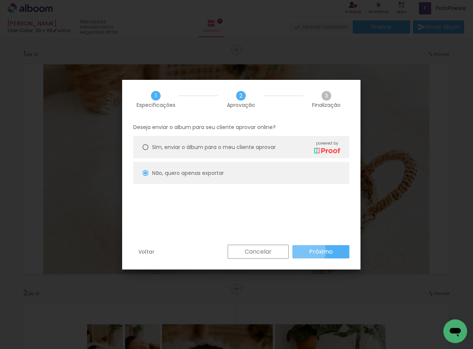
click at [301, 251] on paper-button "Próximo" at bounding box center [320, 251] width 57 height 13
type input "Alta, 300 DPI"
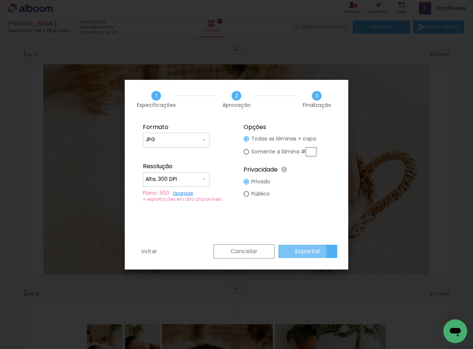
click at [0, 0] on slot "Exportar" at bounding box center [0, 0] width 0 height 0
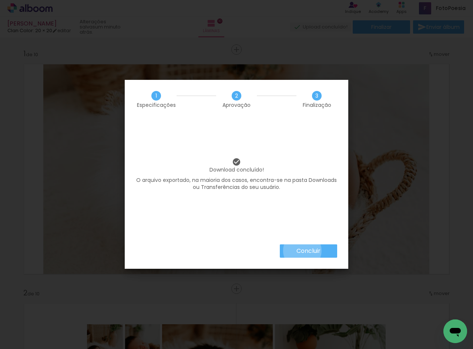
click at [0, 0] on slot "Concluir" at bounding box center [0, 0] width 0 height 0
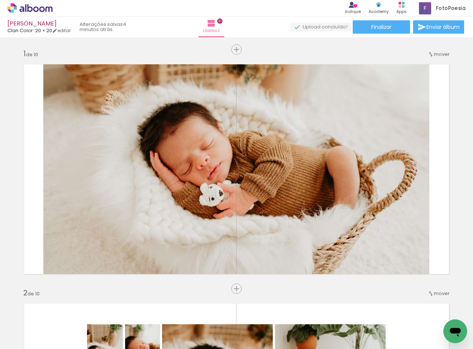
scroll to position [0, 874]
